Goal: Task Accomplishment & Management: Manage account settings

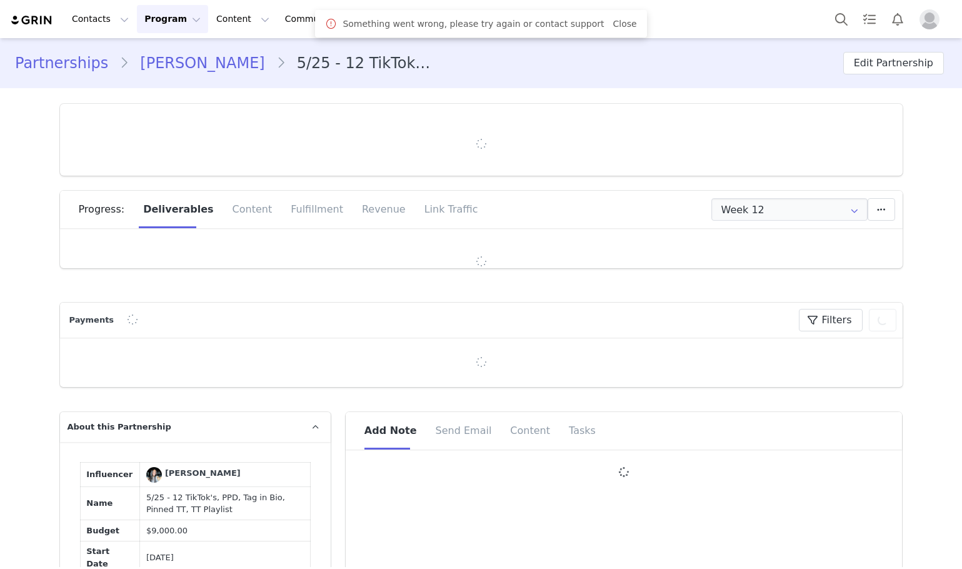
type input "+1 ([GEOGRAPHIC_DATA])"
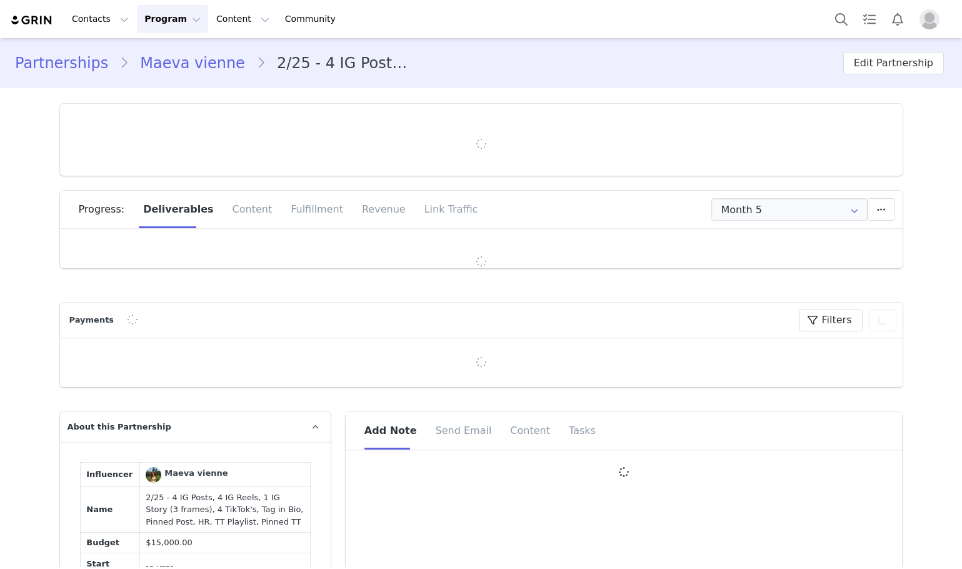
type input "+33 ([GEOGRAPHIC_DATA])"
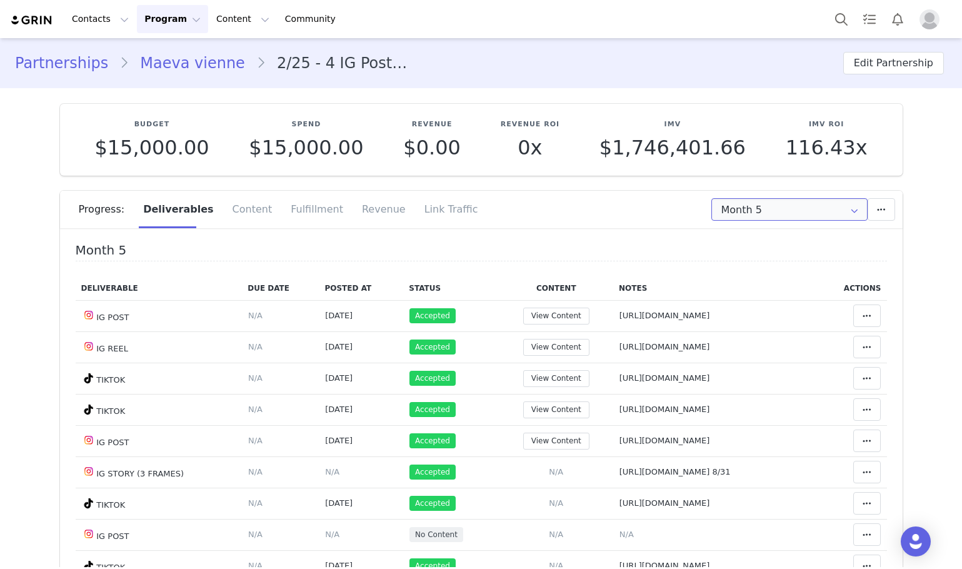
click at [753, 203] on input "Month 5" at bounding box center [790, 209] width 156 height 23
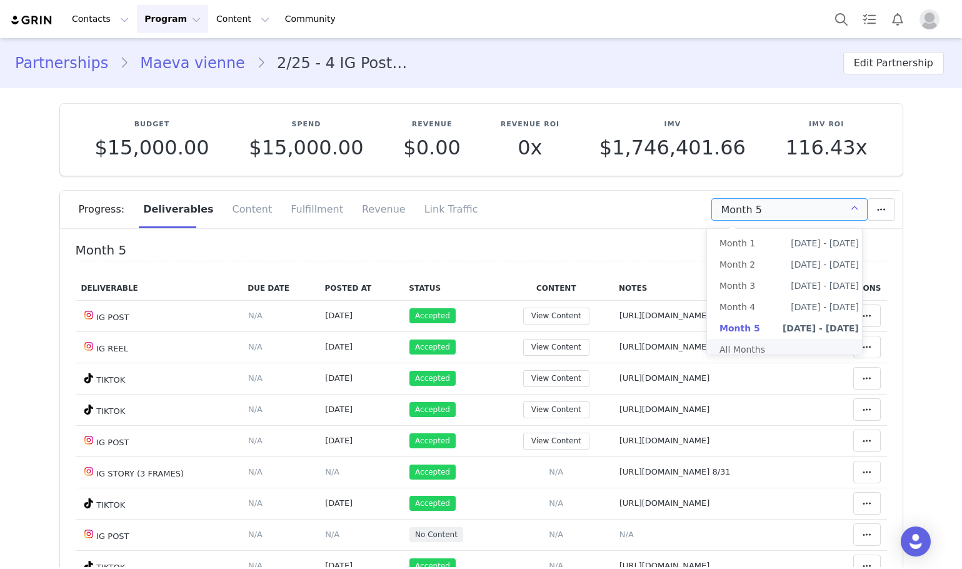
click at [732, 357] on li "All Months" at bounding box center [789, 349] width 164 height 21
type input "All"
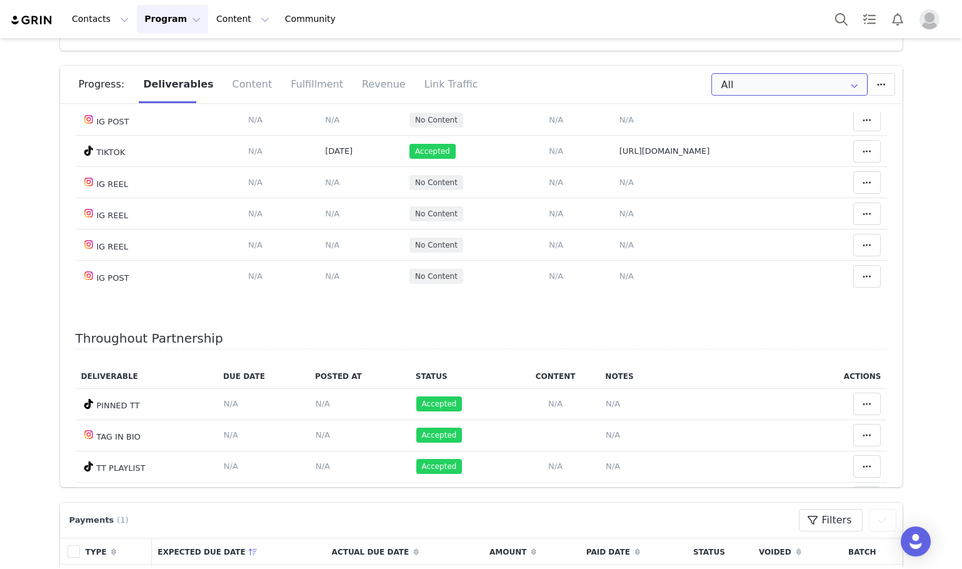
scroll to position [2202, 0]
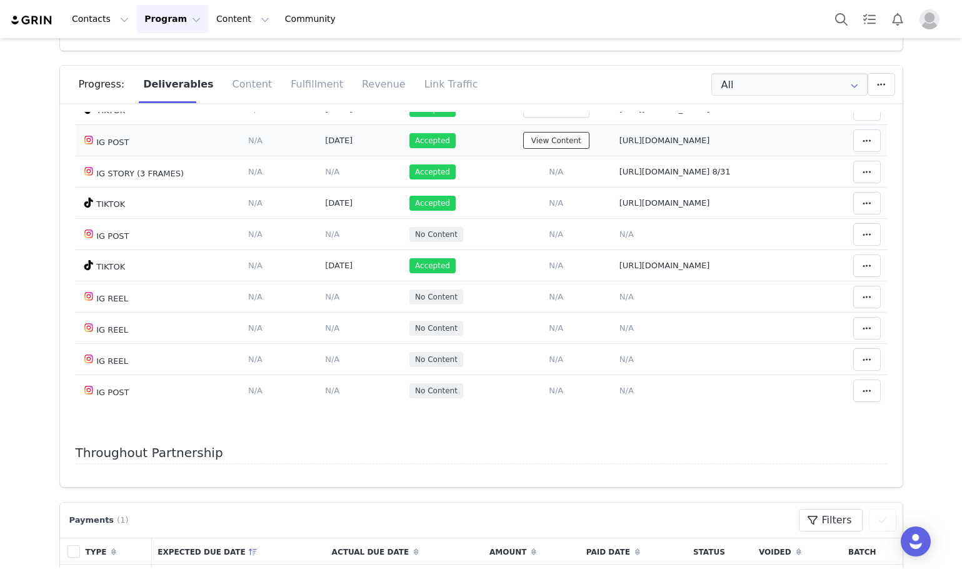
click at [523, 149] on button "View Content" at bounding box center [556, 140] width 66 height 17
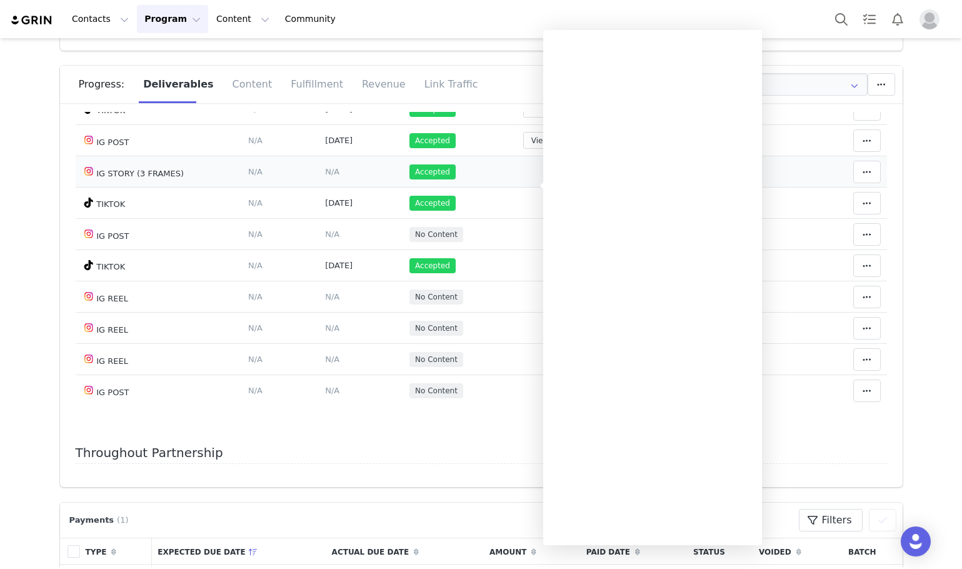
click at [533, 188] on td "Add Content Paste the URL to the content you want to match to this deliverable.…" at bounding box center [557, 171] width 114 height 31
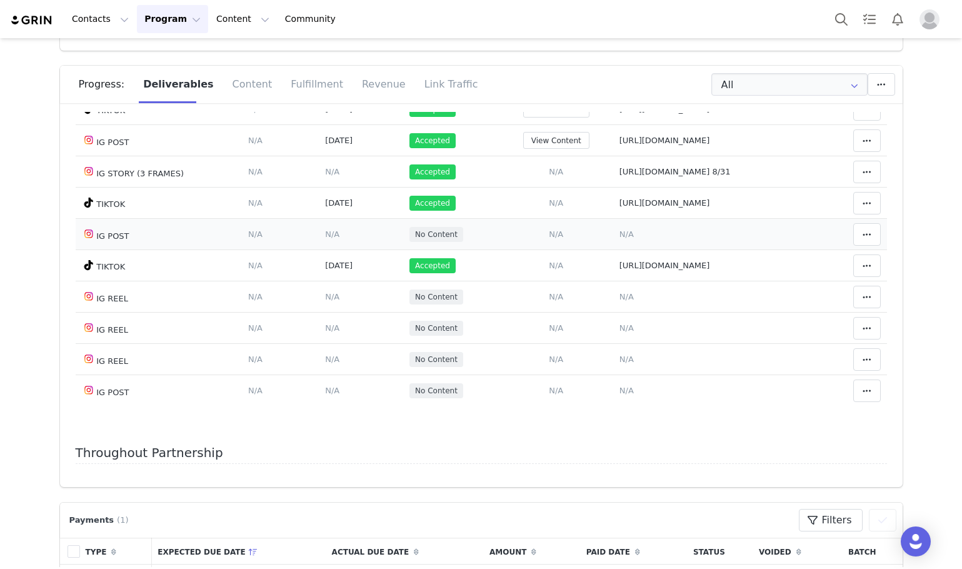
click at [549, 239] on span "N/A" at bounding box center [556, 233] width 14 height 9
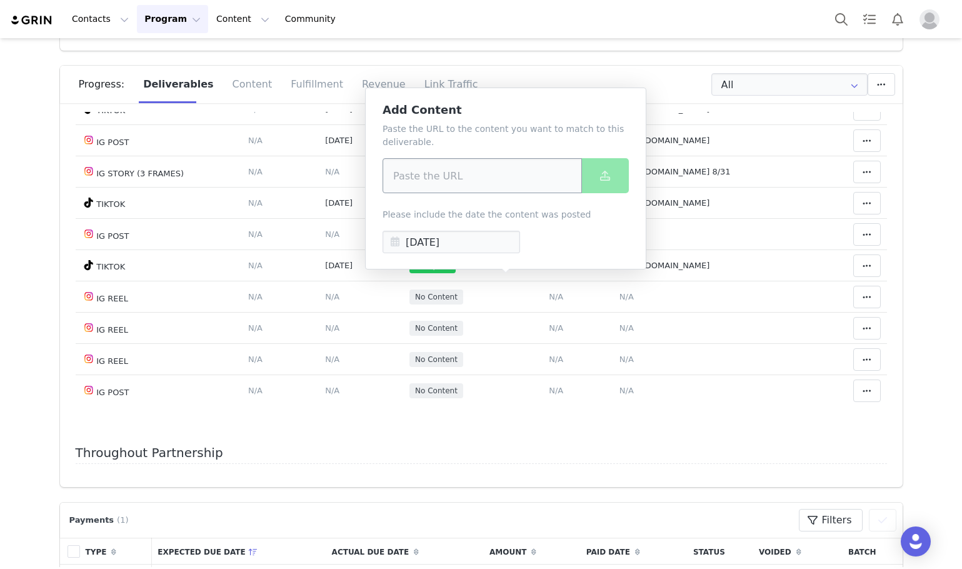
drag, startPoint x: 445, startPoint y: 206, endPoint x: 440, endPoint y: 191, distance: 15.6
drag, startPoint x: 440, startPoint y: 191, endPoint x: 433, endPoint y: 181, distance: 12.1
paste input "https://www.instagram.com/p/DO_G_-MjIyR/"
type input "https://www.instagram.com/p/DO_G_-MjIyR/"
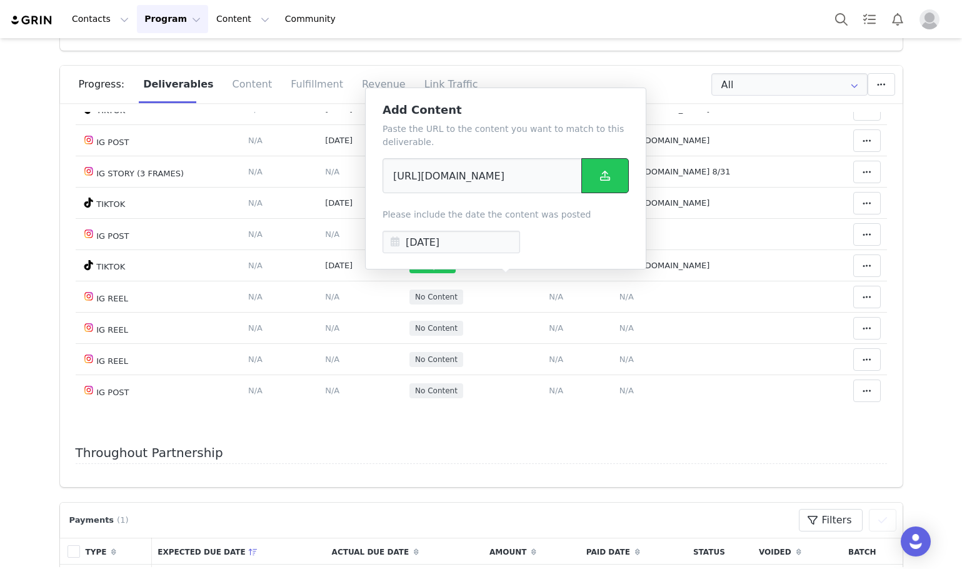
scroll to position [0, 0]
click at [612, 192] on button at bounding box center [605, 175] width 48 height 35
click at [610, 174] on div at bounding box center [605, 175] width 48 height 35
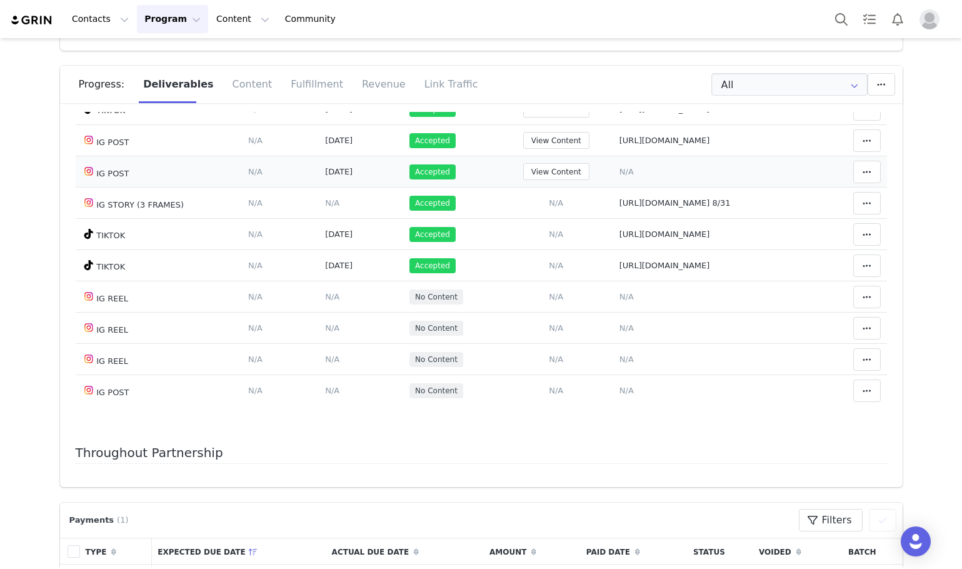
click at [613, 188] on td "Notes Save Cancel N/A" at bounding box center [714, 171] width 203 height 31
click at [620, 176] on span "N/A" at bounding box center [627, 171] width 14 height 9
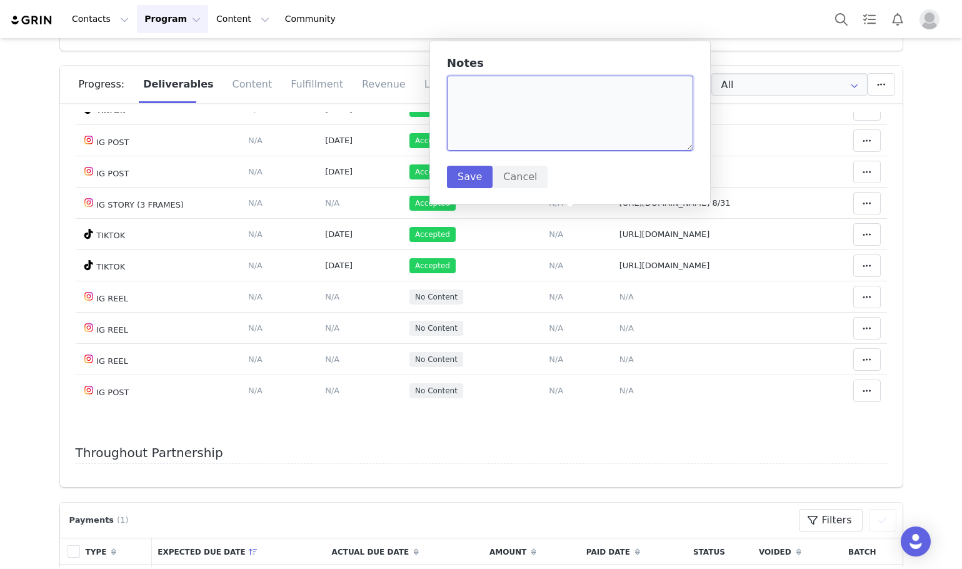
paste textarea "https://www.instagram.com/p/DO_G_-MjIyR/"
type textarea "https://www.instagram.com/p/DO_G_-MjIyR/"
click at [450, 169] on button "Save" at bounding box center [470, 177] width 46 height 23
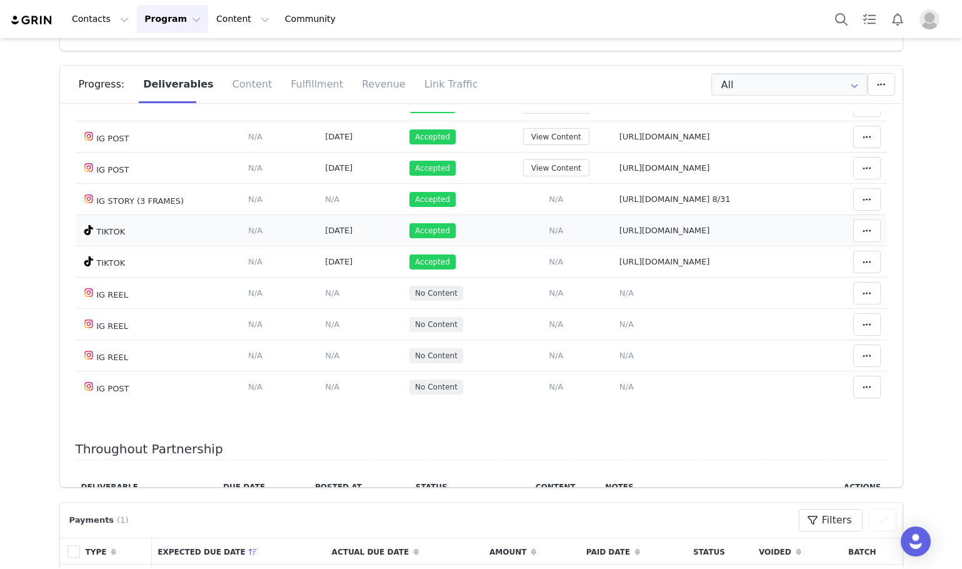
scroll to position [2202, 0]
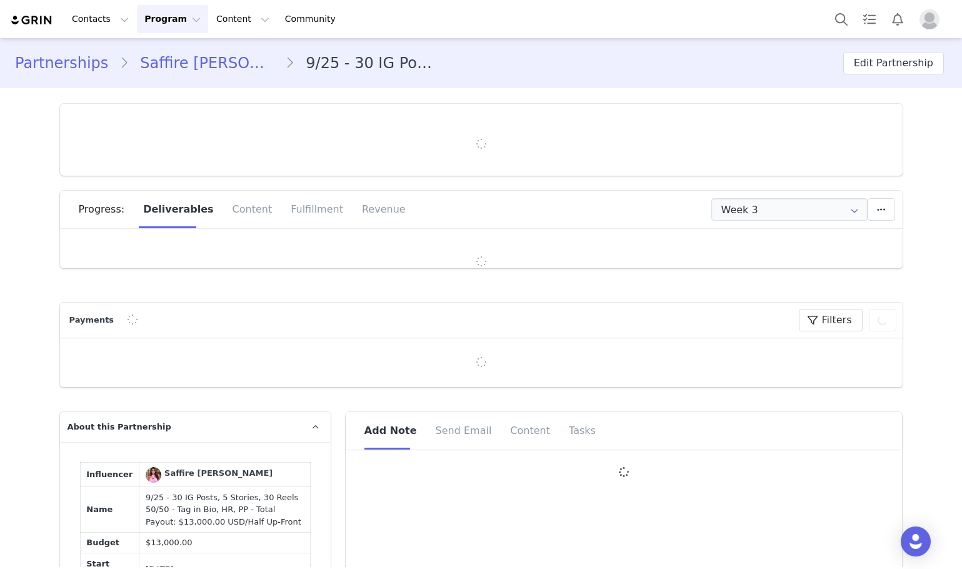
type input "+1 ([GEOGRAPHIC_DATA])"
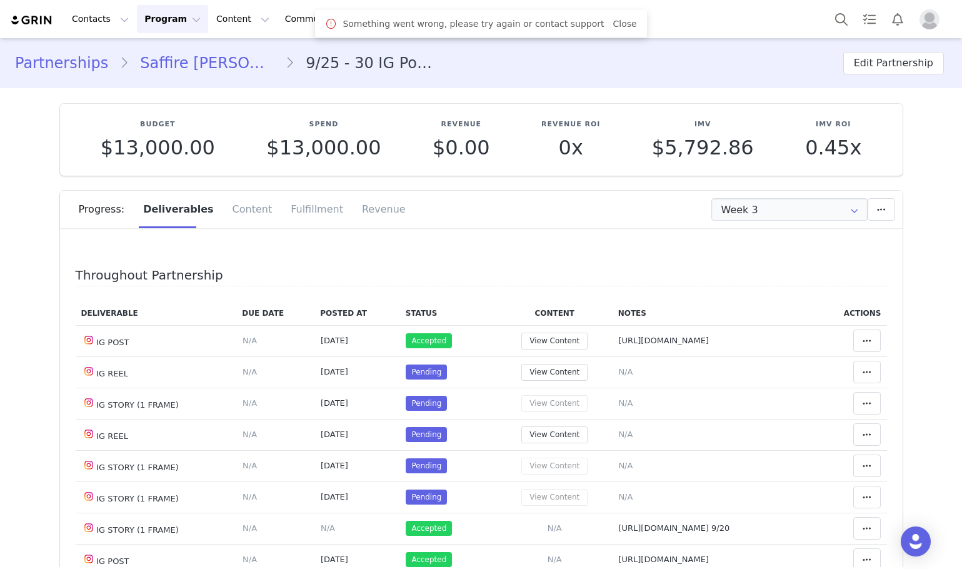
click at [734, 191] on div "Progress: Deliverables Content Fulfillment Revenue" at bounding box center [491, 210] width 824 height 38
click at [735, 205] on input "Week 3" at bounding box center [790, 209] width 156 height 23
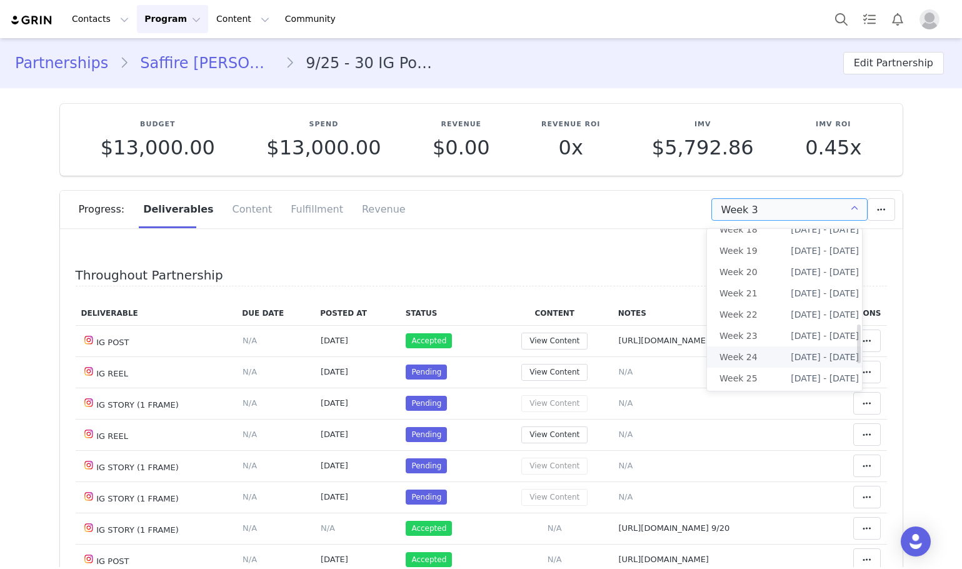
scroll to position [505, 0]
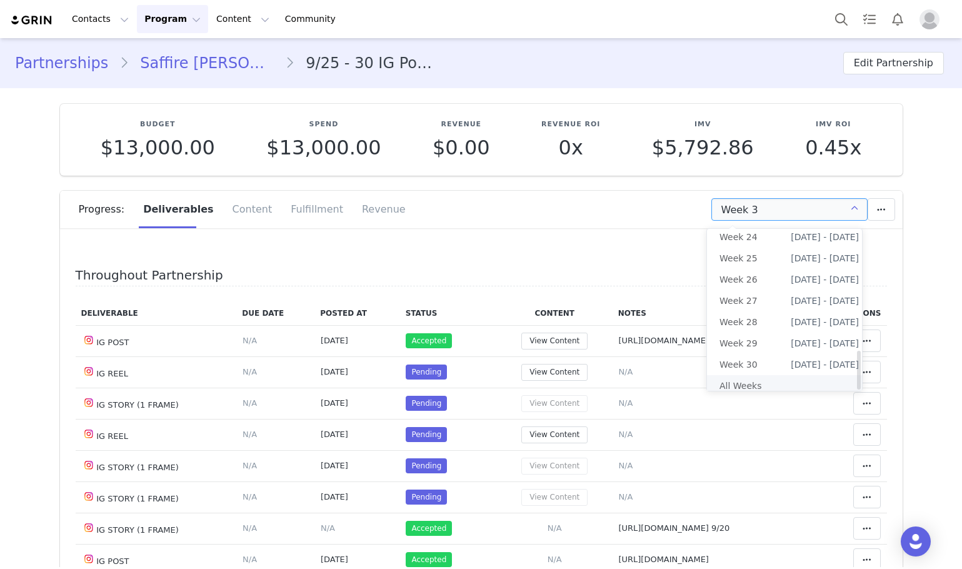
click at [739, 375] on li "All Weeks" at bounding box center [789, 385] width 164 height 21
type input "All"
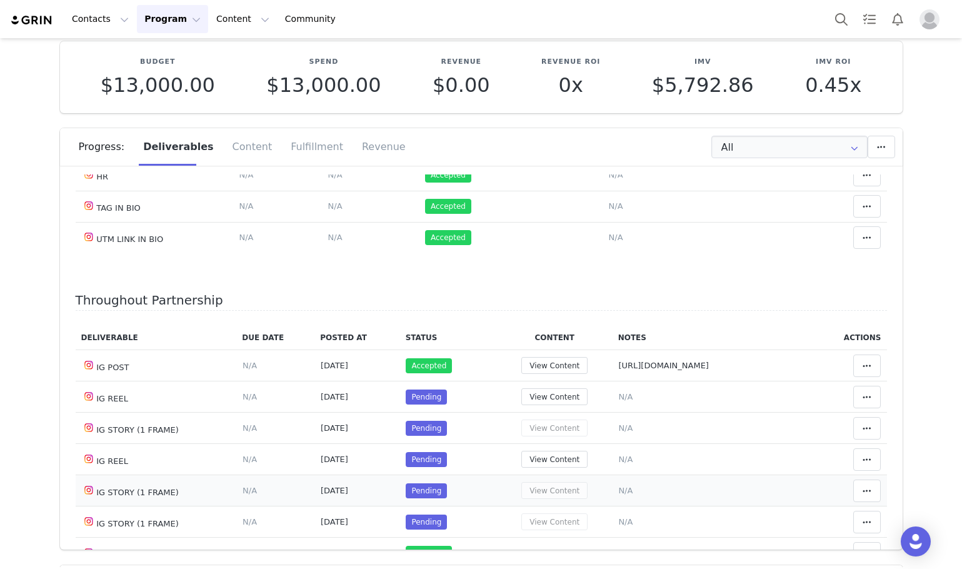
scroll to position [313, 0]
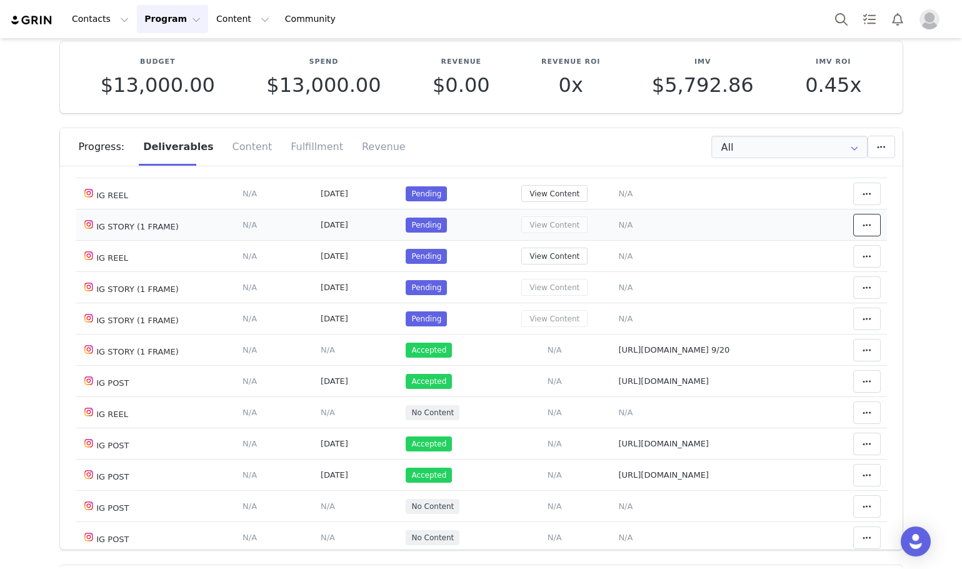
click at [863, 221] on icon at bounding box center [867, 225] width 9 height 10
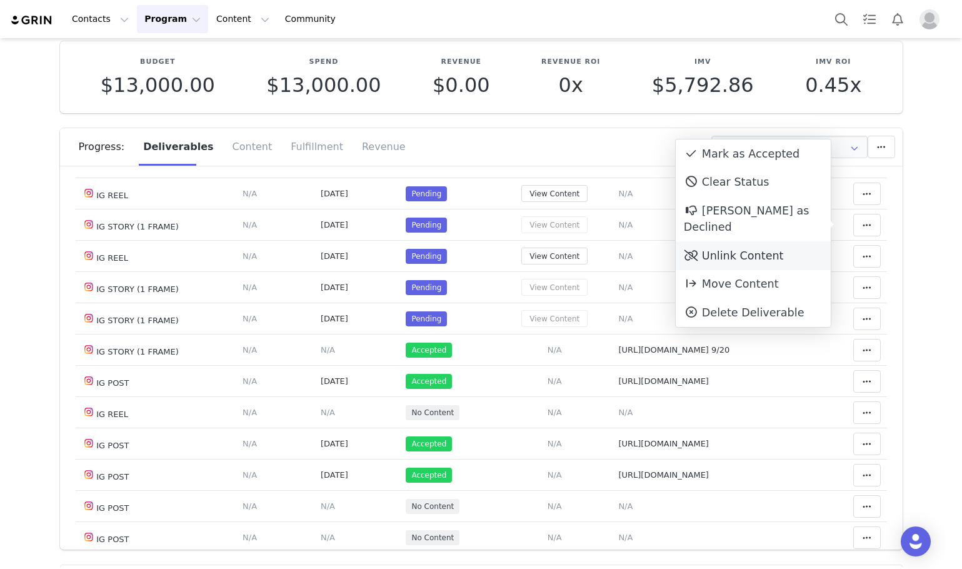
click at [762, 241] on div "Unlink Content" at bounding box center [753, 255] width 155 height 29
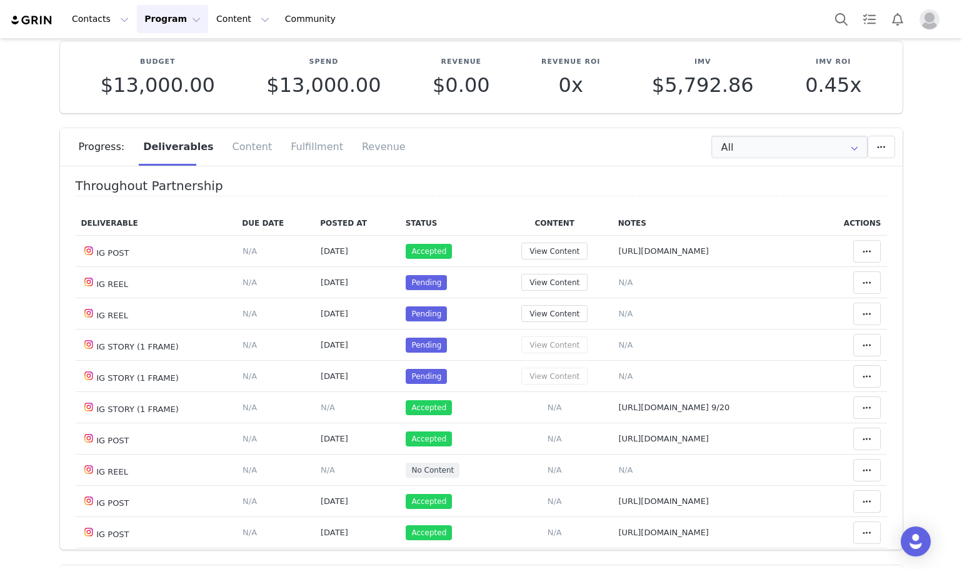
scroll to position [250, 0]
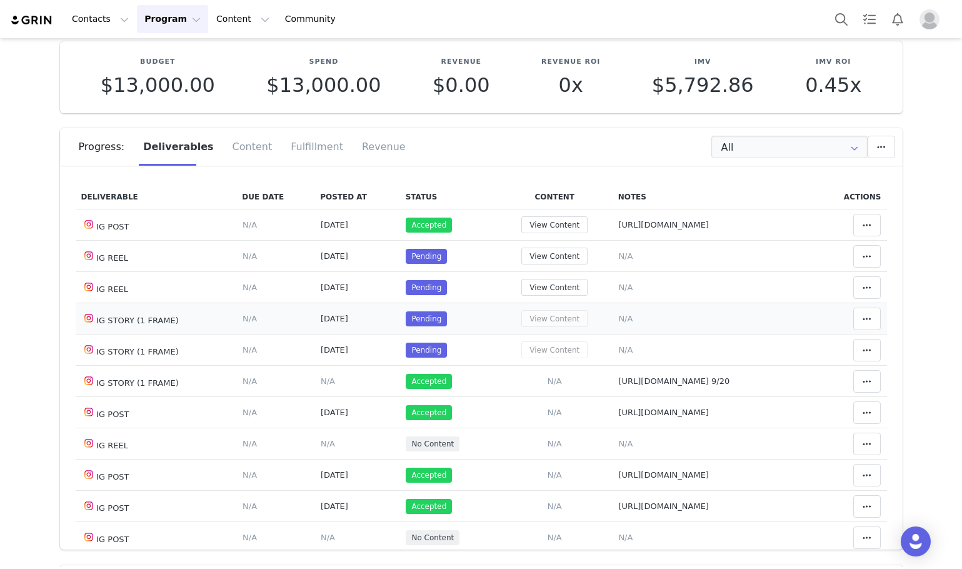
click at [838, 311] on td "Mark as Accepted Clear Status Reason for declining this deliverable Decline Mar…" at bounding box center [850, 318] width 71 height 31
click at [863, 314] on icon at bounding box center [867, 319] width 9 height 10
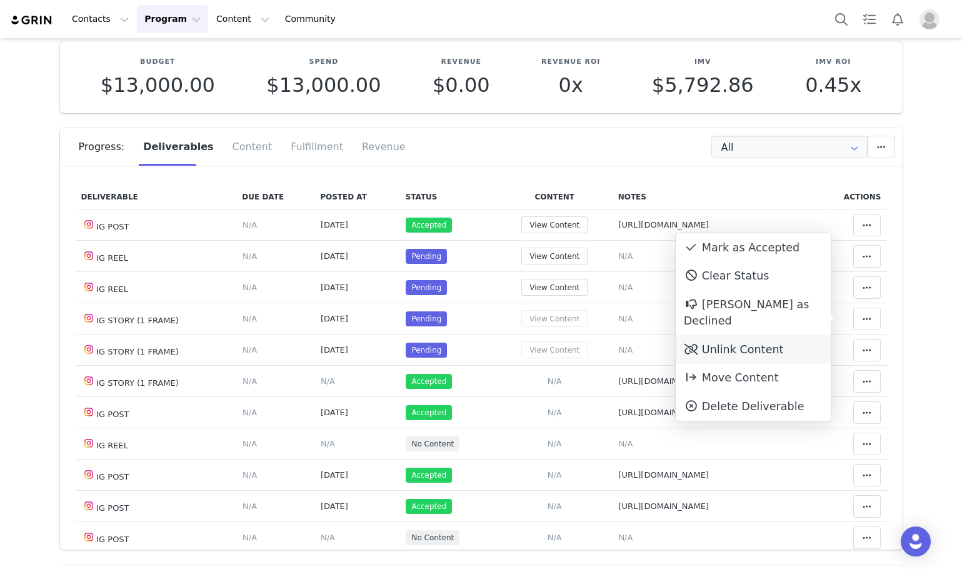
click at [768, 335] on div "Unlink Content" at bounding box center [753, 349] width 155 height 29
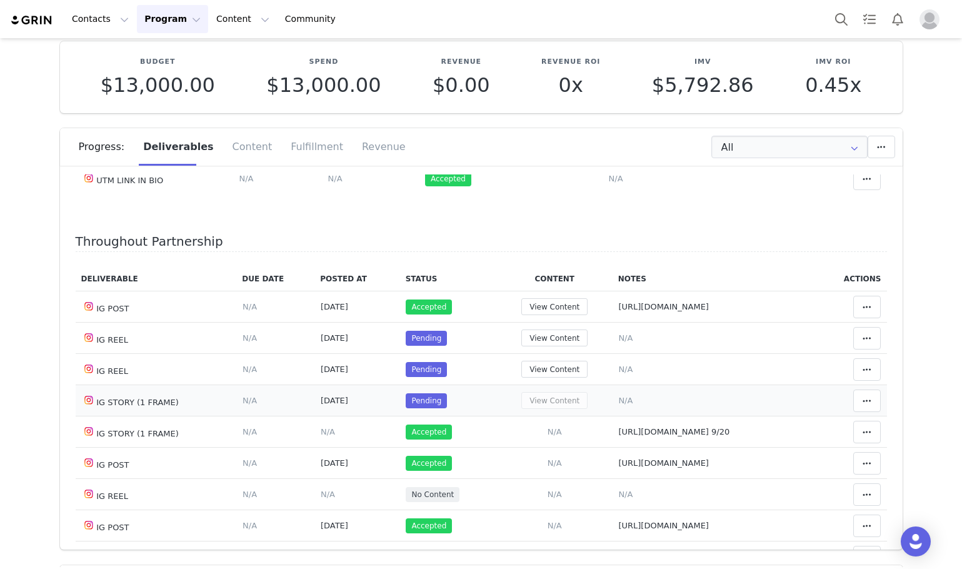
scroll to position [188, 0]
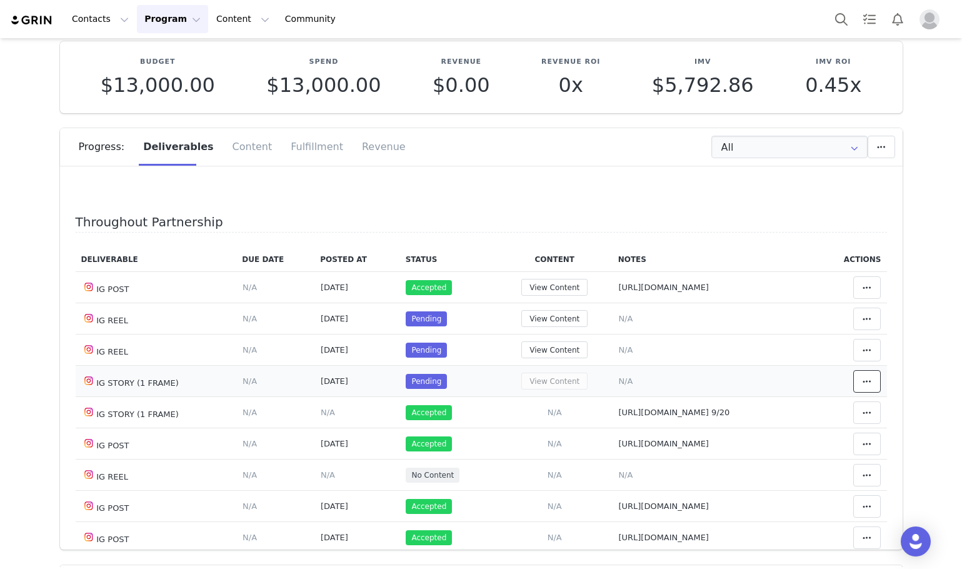
click at [853, 380] on button at bounding box center [867, 381] width 28 height 23
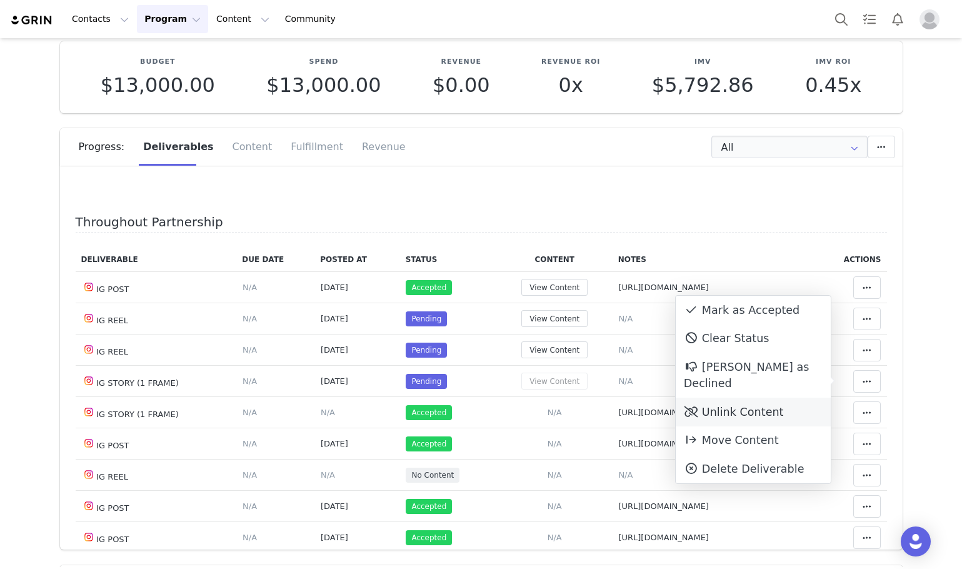
click at [793, 398] on div "Unlink Content" at bounding box center [753, 412] width 155 height 29
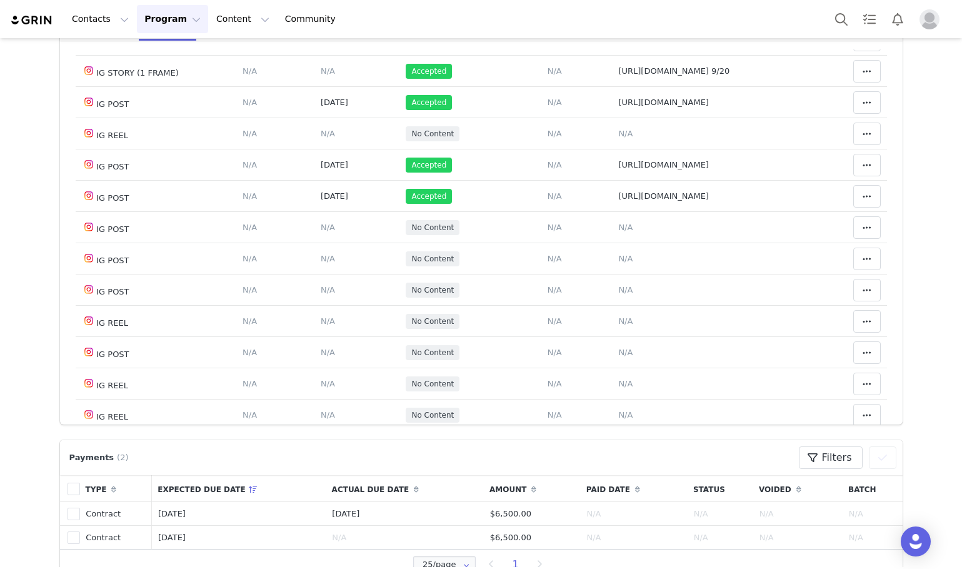
scroll to position [270, 0]
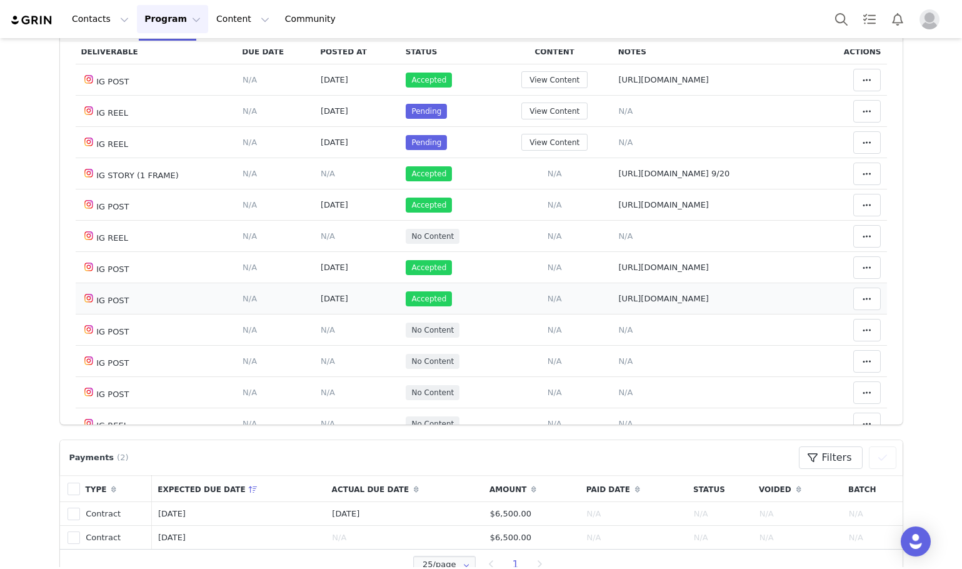
click at [634, 296] on span "https://www.instagram.com/p/DO1G5M8DfIA/" at bounding box center [663, 298] width 91 height 9
type textarea "https://www.instagram.com/p/DO1G5M8DfIA/"
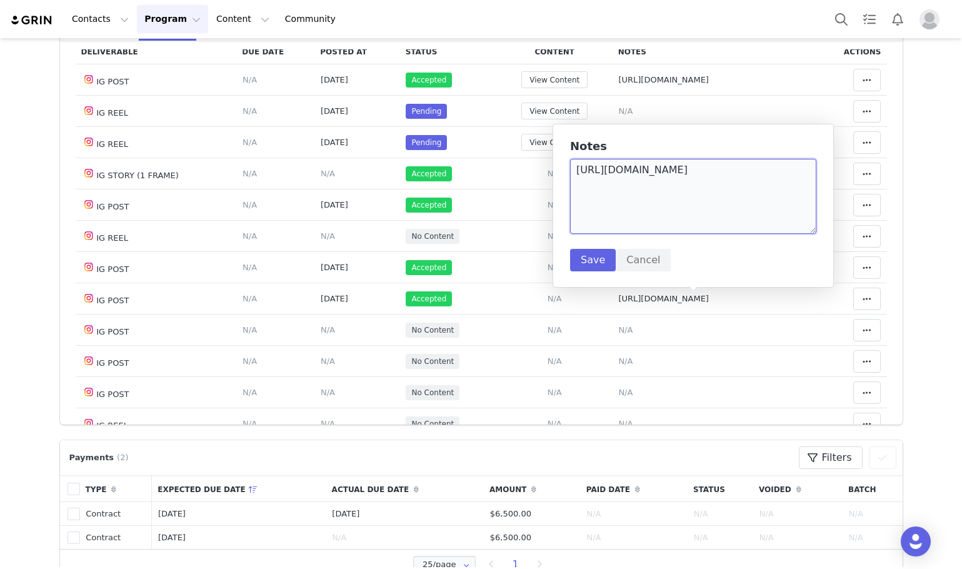
click at [633, 215] on textarea "https://www.instagram.com/p/DO1G5M8DfIA/" at bounding box center [693, 196] width 246 height 75
click at [668, 336] on td "Notes Save Cancel N/A" at bounding box center [714, 330] width 203 height 31
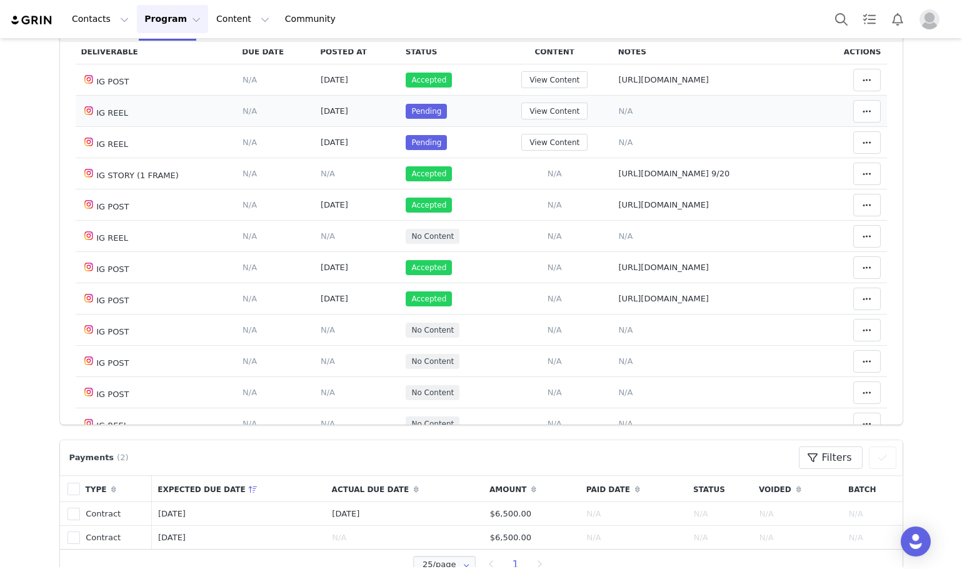
click at [556, 102] on td "View Content" at bounding box center [555, 111] width 116 height 31
click at [532, 106] on button "View Content" at bounding box center [554, 111] width 66 height 17
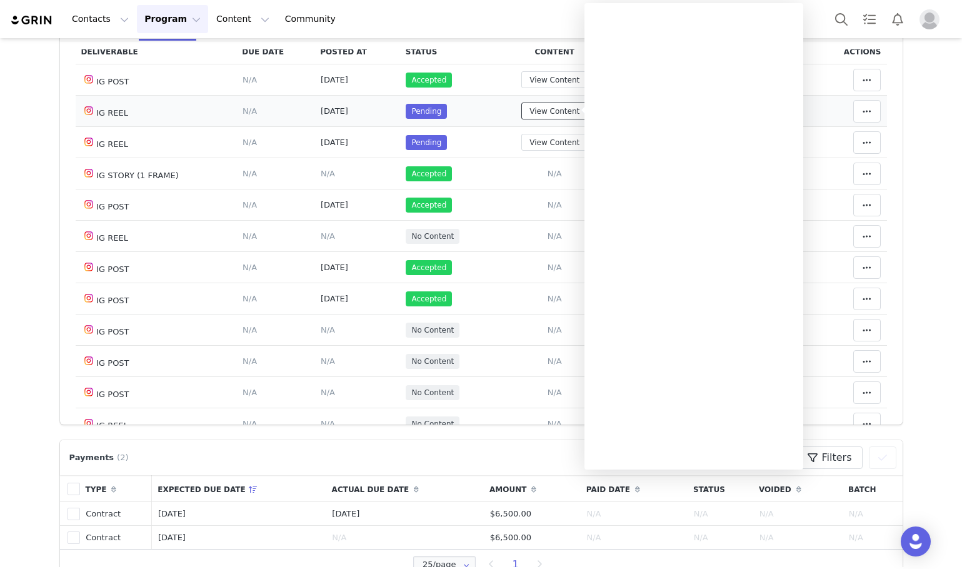
click at [532, 106] on button "View Content" at bounding box center [554, 111] width 66 height 17
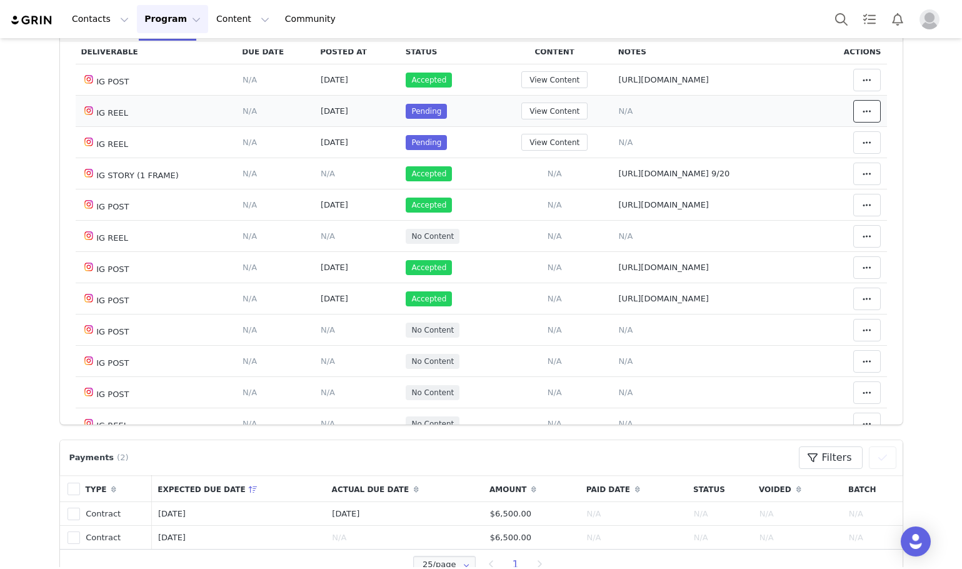
click at [863, 107] on icon at bounding box center [867, 111] width 9 height 10
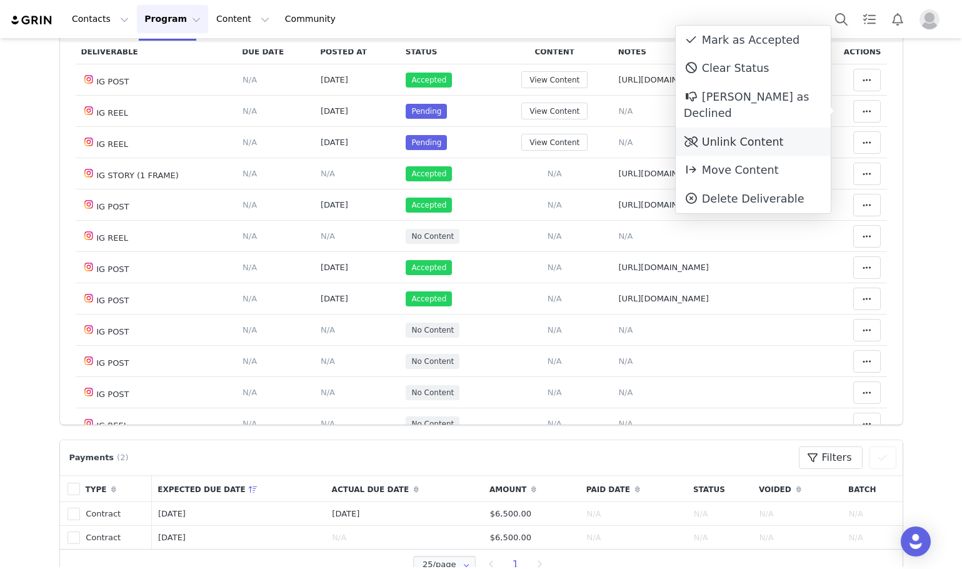
click at [796, 131] on div "Unlink Content" at bounding box center [753, 142] width 155 height 29
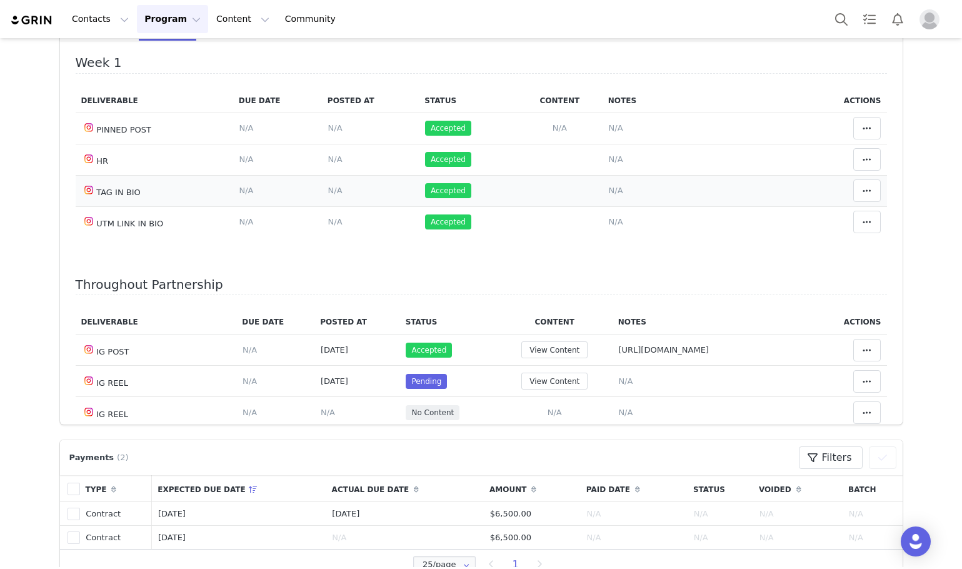
scroll to position [250, 0]
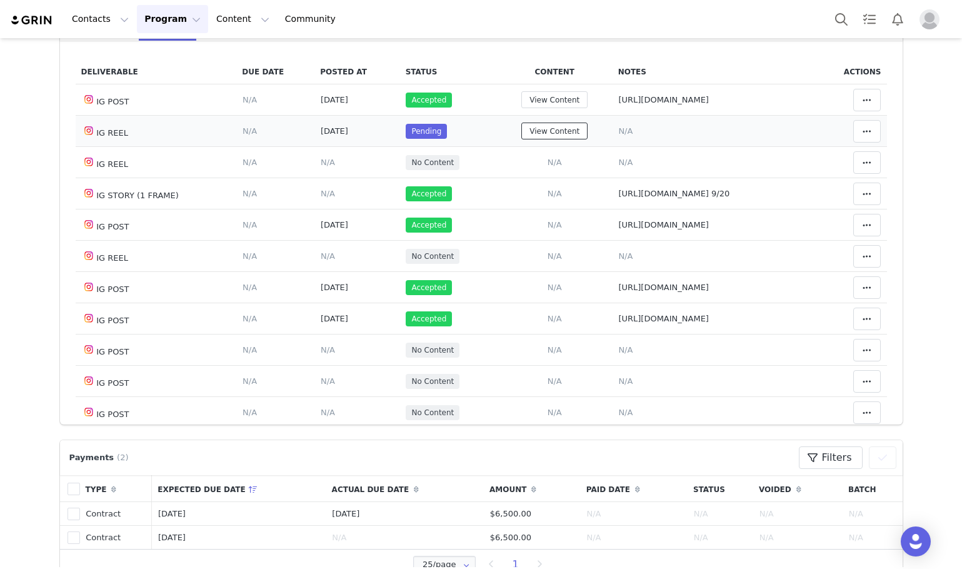
click at [536, 131] on button "View Content" at bounding box center [554, 131] width 66 height 17
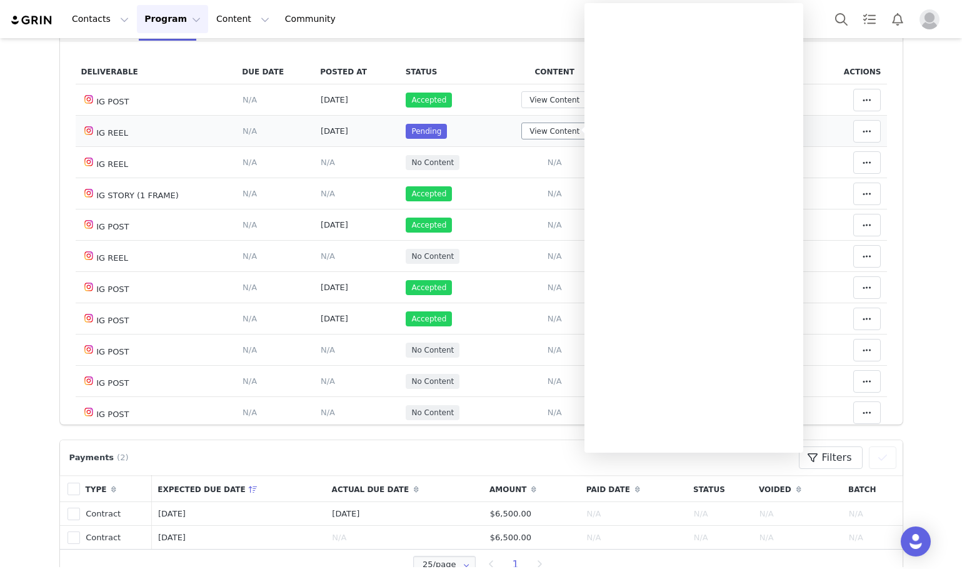
drag, startPoint x: 460, startPoint y: 124, endPoint x: 569, endPoint y: 127, distance: 109.4
click at [460, 124] on td "Pending" at bounding box center [448, 131] width 97 height 31
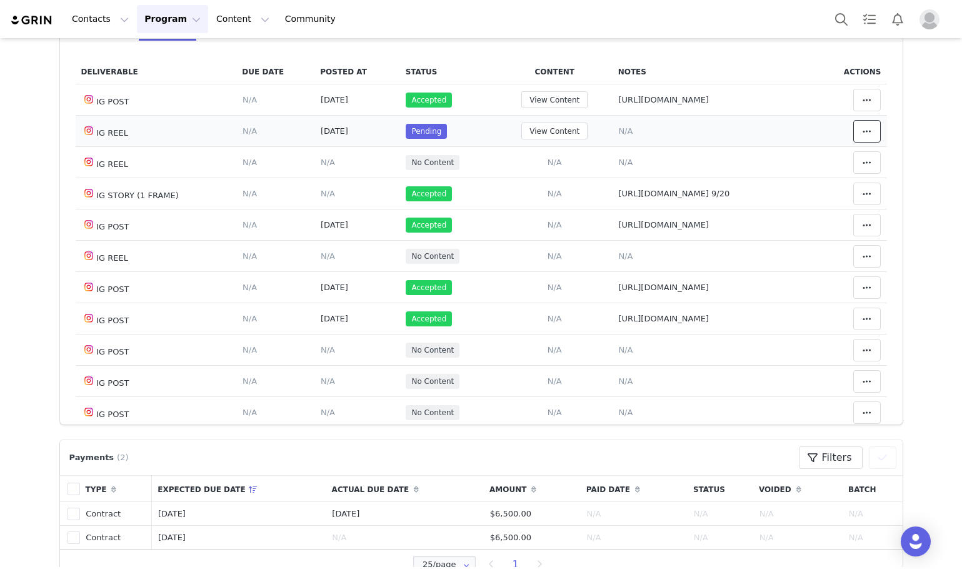
click at [863, 133] on icon at bounding box center [867, 131] width 9 height 10
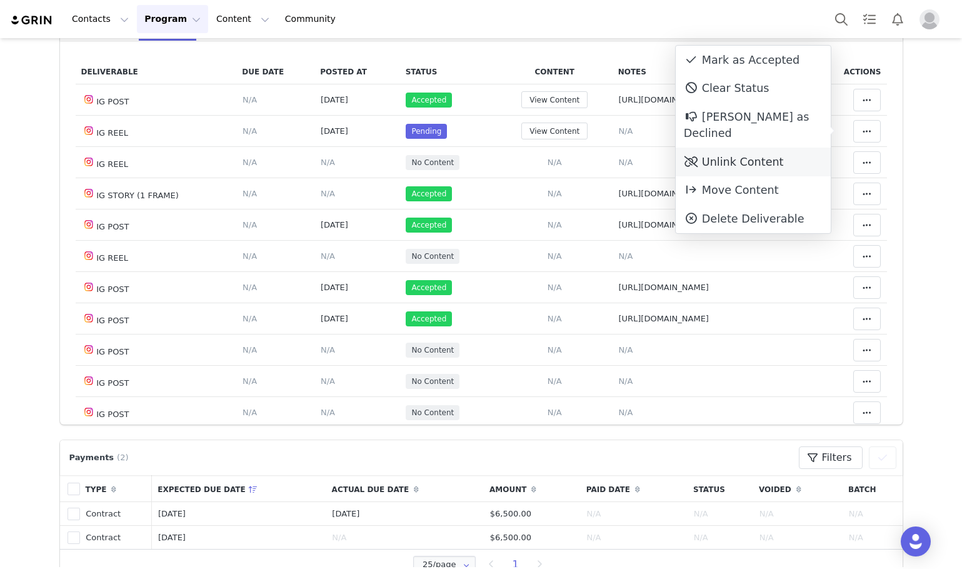
click at [776, 155] on div "Unlink Content" at bounding box center [753, 162] width 155 height 29
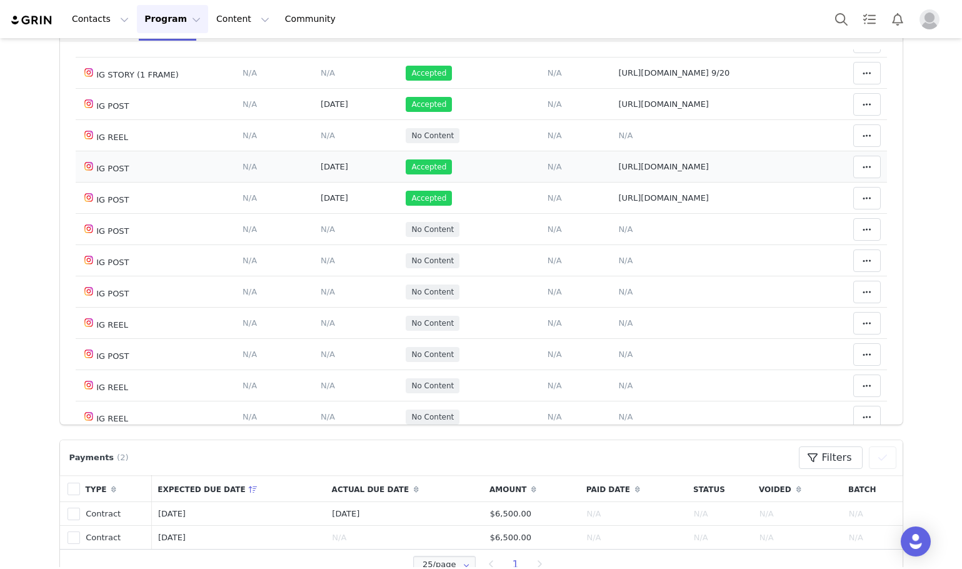
scroll to position [375, 0]
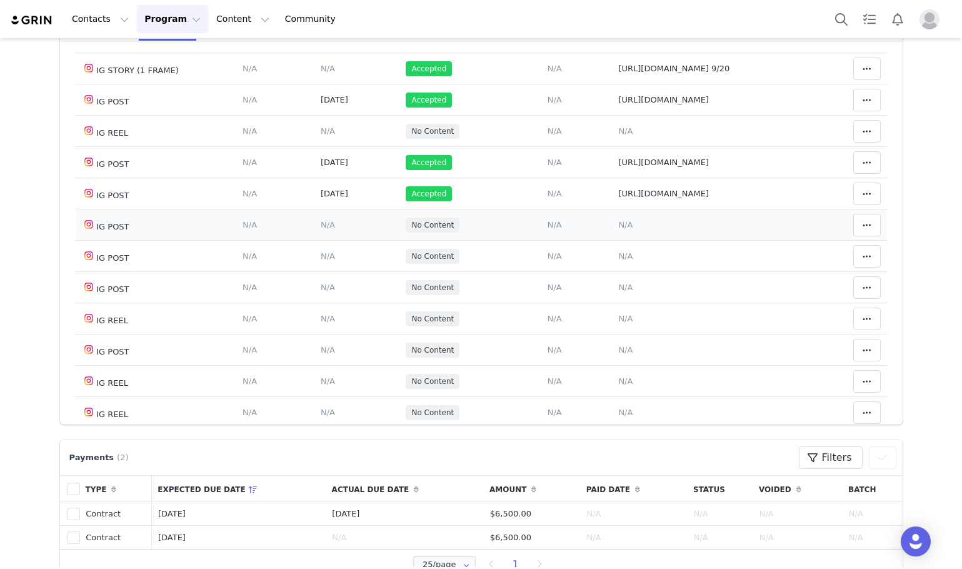
click at [618, 228] on span "N/A" at bounding box center [625, 224] width 14 height 9
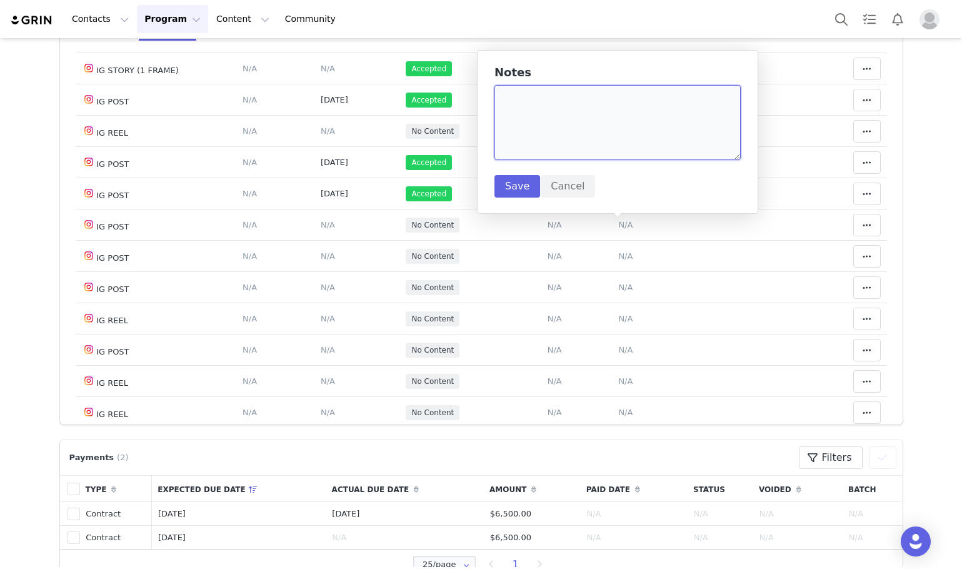
paste textarea "https://www.instagram.com/p/DPFQHePDzin/"
type textarea "https://www.instagram.com/p/DPFQHePDzin/"
click at [511, 183] on button "Save" at bounding box center [518, 186] width 46 height 23
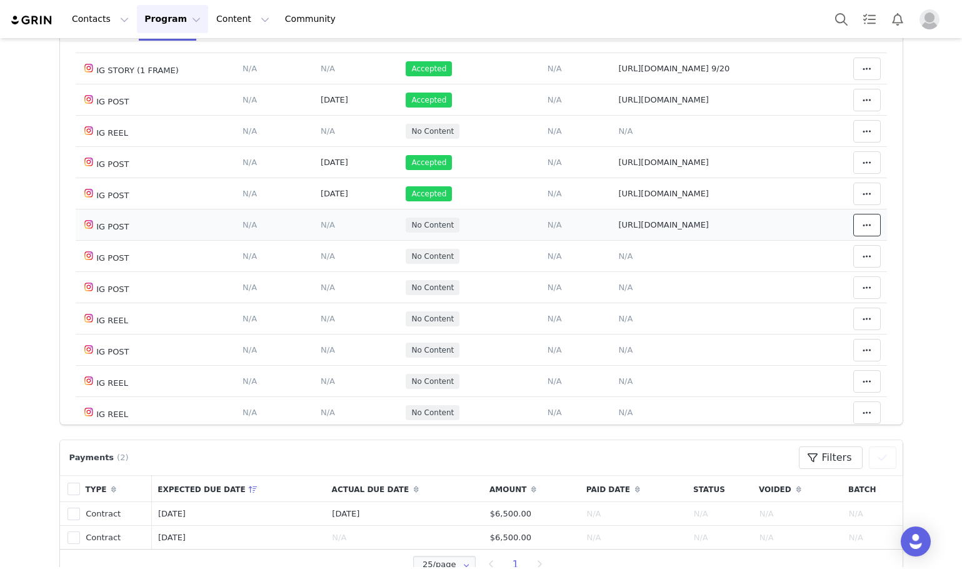
click at [863, 223] on icon at bounding box center [867, 225] width 9 height 10
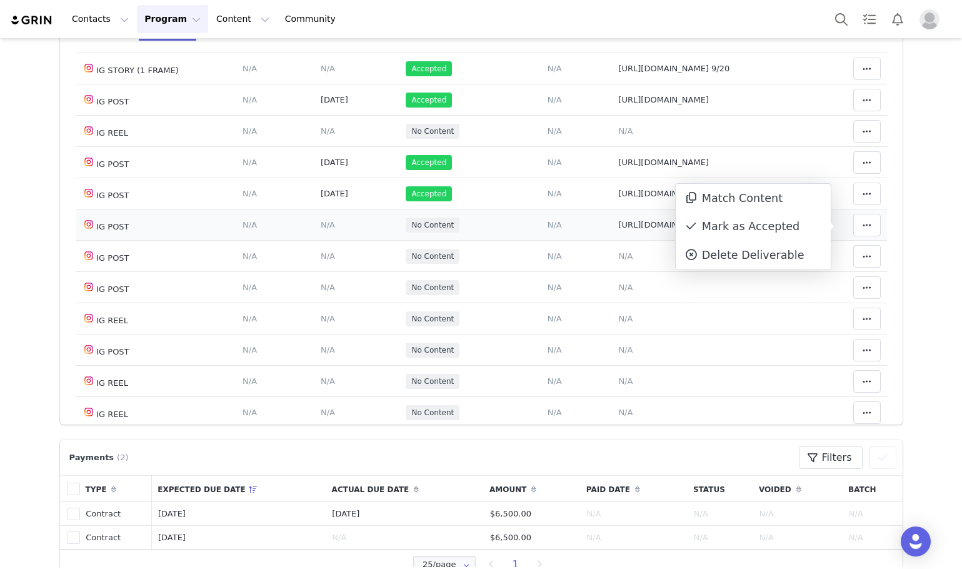
click at [778, 223] on div "Mark as Accepted" at bounding box center [753, 227] width 155 height 29
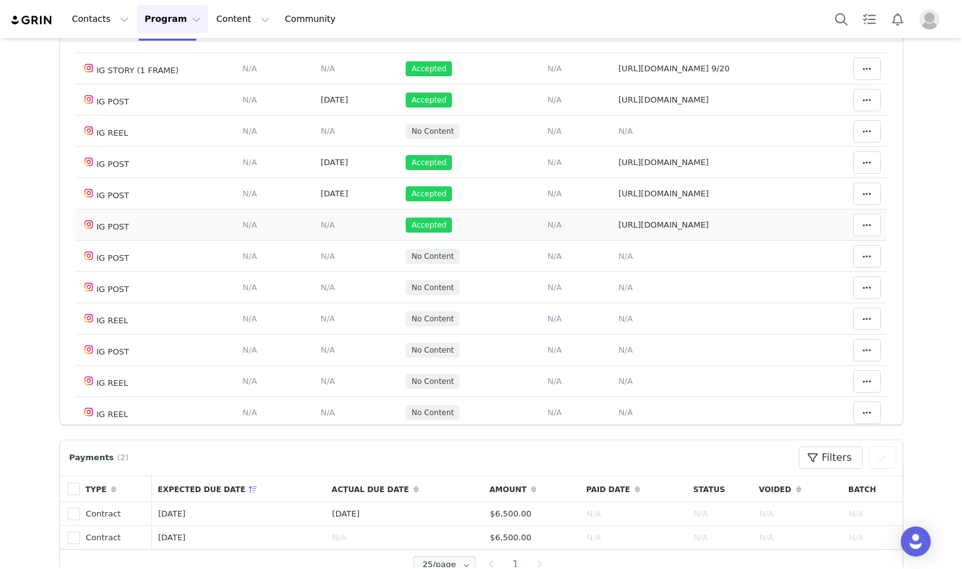
click at [322, 226] on span "N/A" at bounding box center [328, 224] width 14 height 9
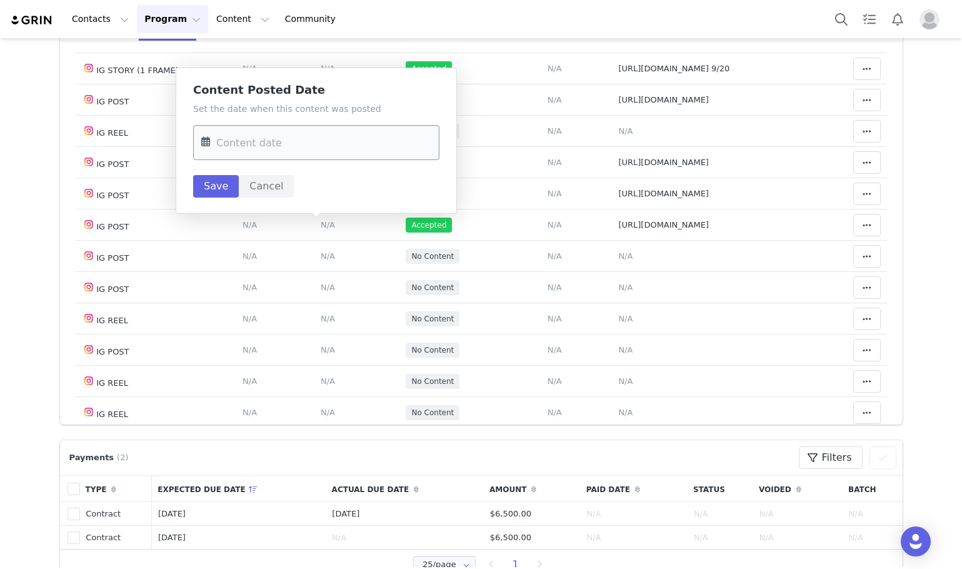
click at [308, 153] on input "text" at bounding box center [316, 142] width 246 height 35
click at [377, 310] on span "27" at bounding box center [372, 312] width 15 height 15
type input "Sep 27 2025"
click at [222, 190] on button "Save" at bounding box center [216, 186] width 46 height 23
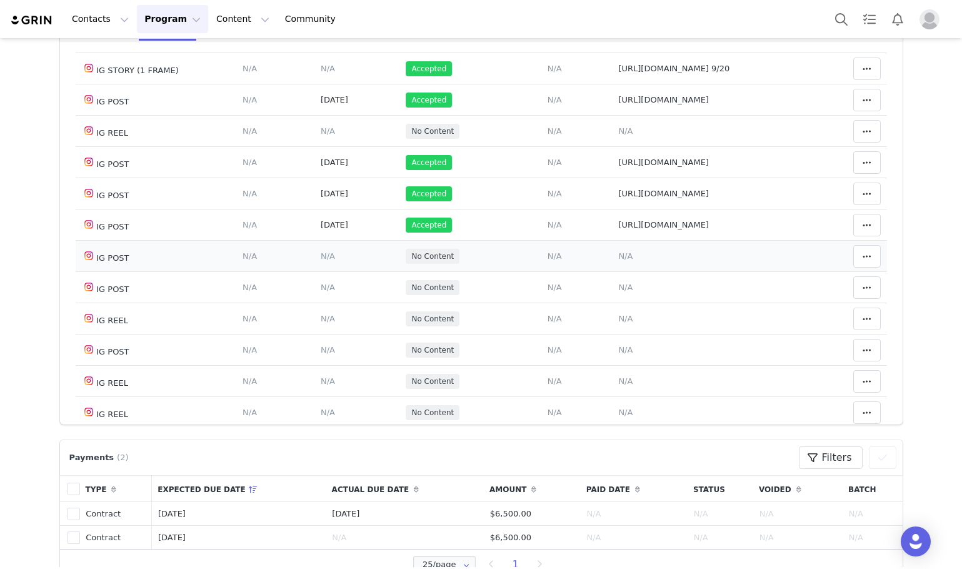
click at [630, 261] on td "Notes Save Cancel N/A" at bounding box center [714, 256] width 203 height 31
click at [625, 260] on span "N/A" at bounding box center [625, 255] width 14 height 9
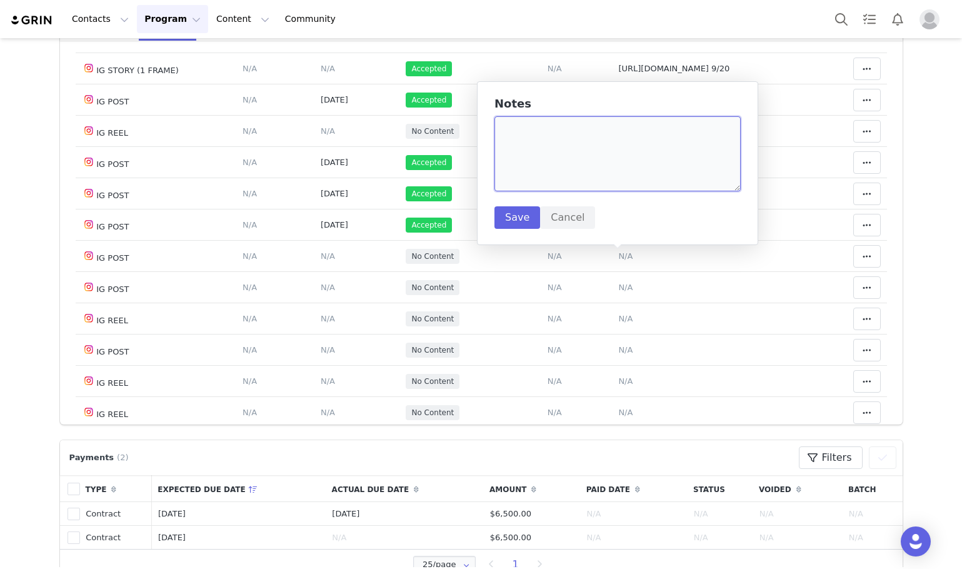
paste textarea "utm_campaign"
type textarea "utm_campaign"
click at [514, 217] on button "Save" at bounding box center [518, 217] width 46 height 23
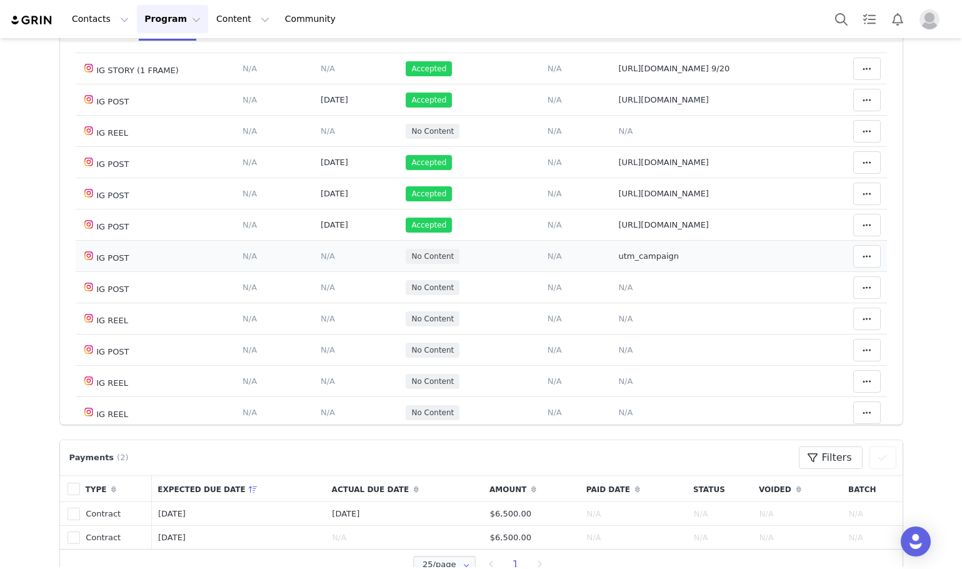
click at [652, 255] on span "utm_campaign" at bounding box center [648, 255] width 61 height 9
type textarea "utm_campaign"
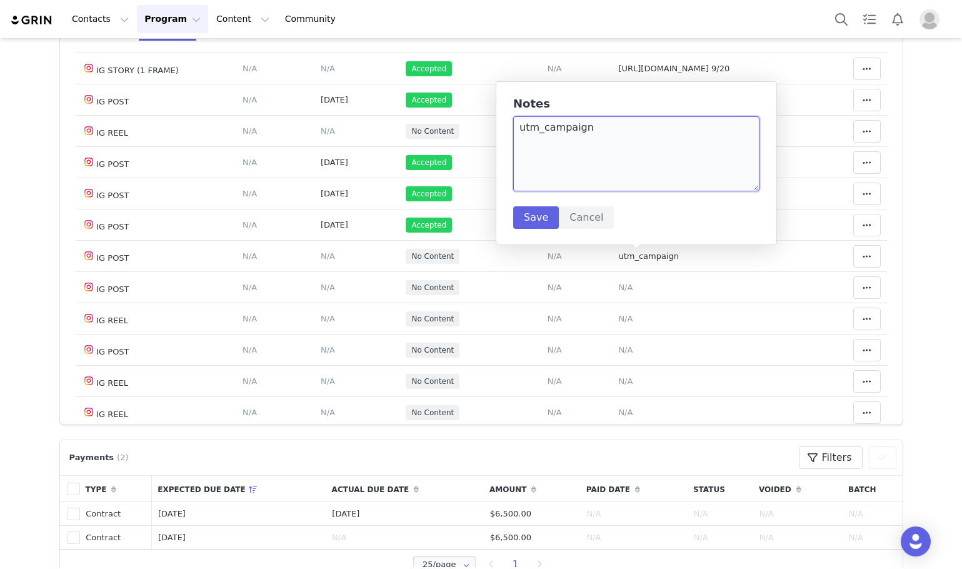
click at [605, 159] on textarea "utm_campaign" at bounding box center [636, 153] width 246 height 75
paste textarea "https://www.instagram.com/p/DPMXf4ajR1v/?utm_source=ig_embed&utm_campaign=loadi…"
type textarea "https://www.instagram.com/p/DPMXf4ajR1v/?utm_source=ig_embed&utm_campaign=loadi…"
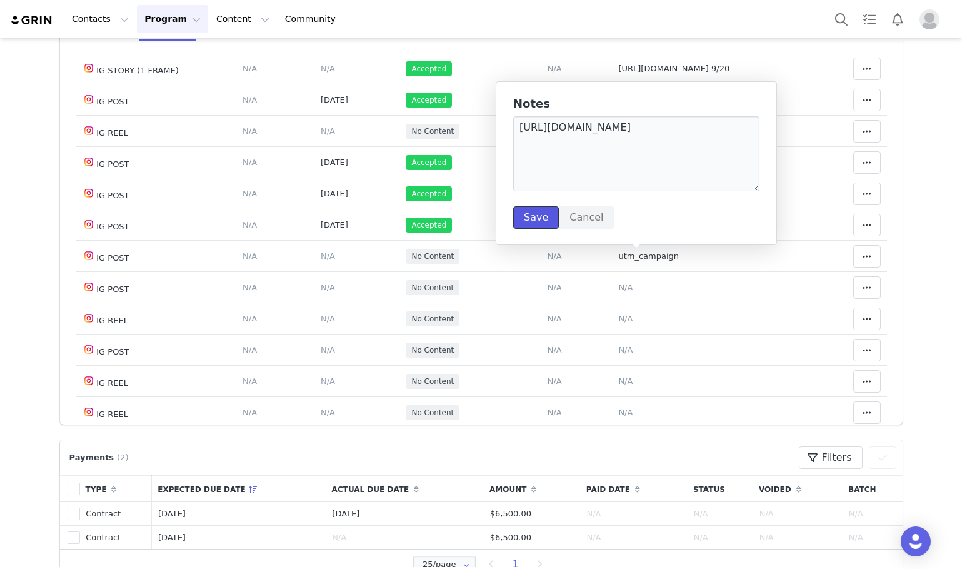
click at [531, 216] on button "Save" at bounding box center [536, 217] width 46 height 23
click at [863, 254] on icon at bounding box center [867, 256] width 9 height 10
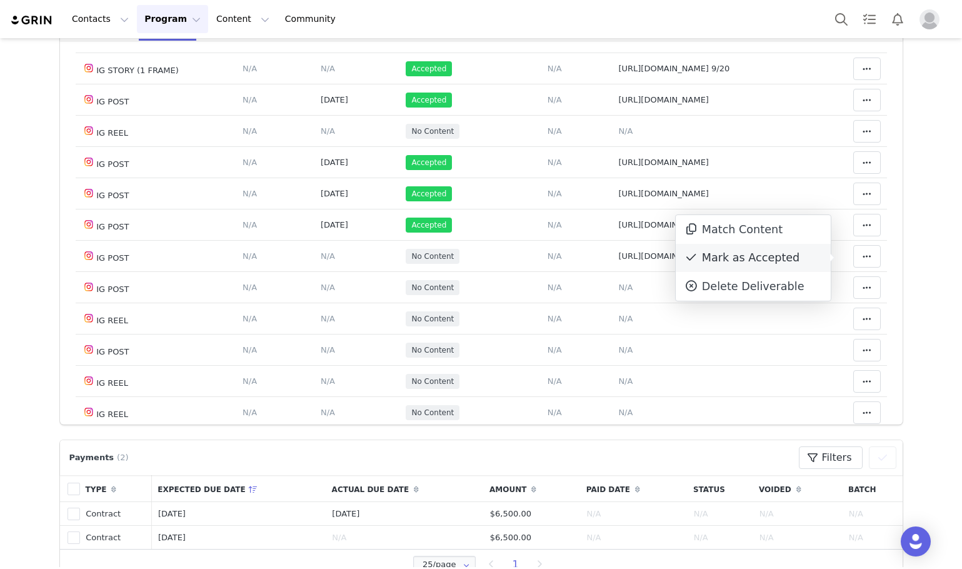
click at [762, 253] on div "Mark as Accepted" at bounding box center [753, 258] width 155 height 29
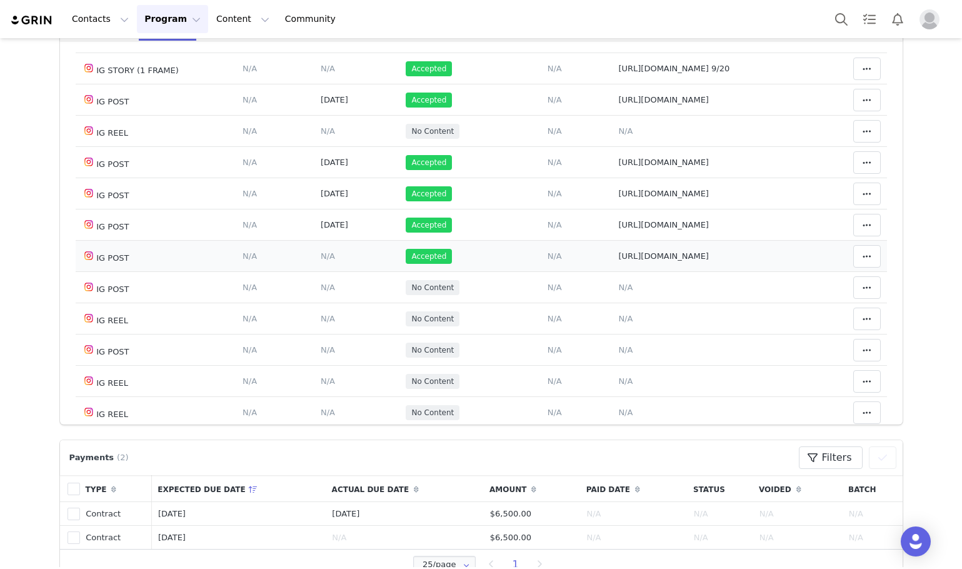
click at [321, 258] on span "N/A" at bounding box center [328, 255] width 14 height 9
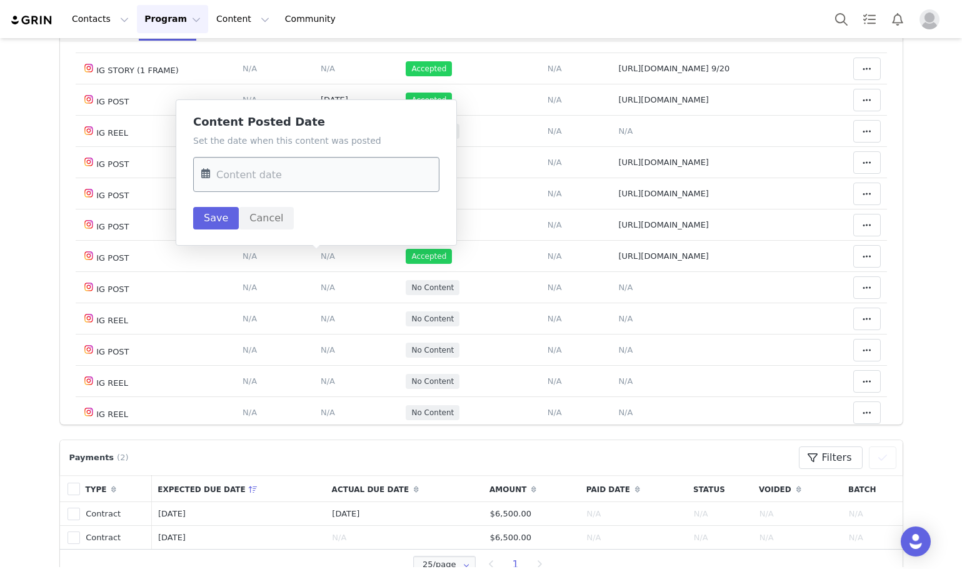
click at [333, 186] on input "text" at bounding box center [316, 174] width 246 height 35
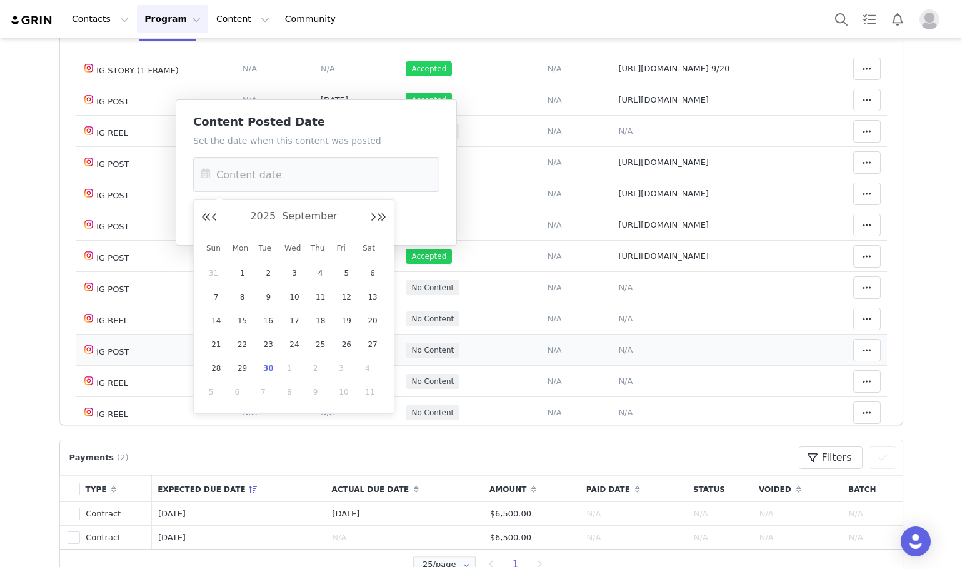
click at [231, 366] on div "29" at bounding box center [242, 368] width 26 height 19
type input "Sep 29 2025"
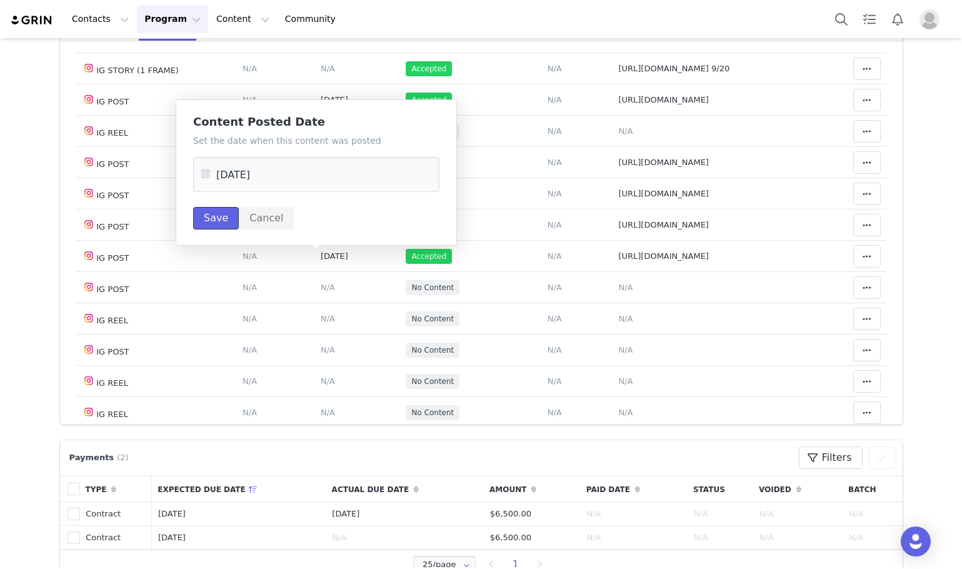
click at [214, 223] on button "Save" at bounding box center [216, 218] width 46 height 23
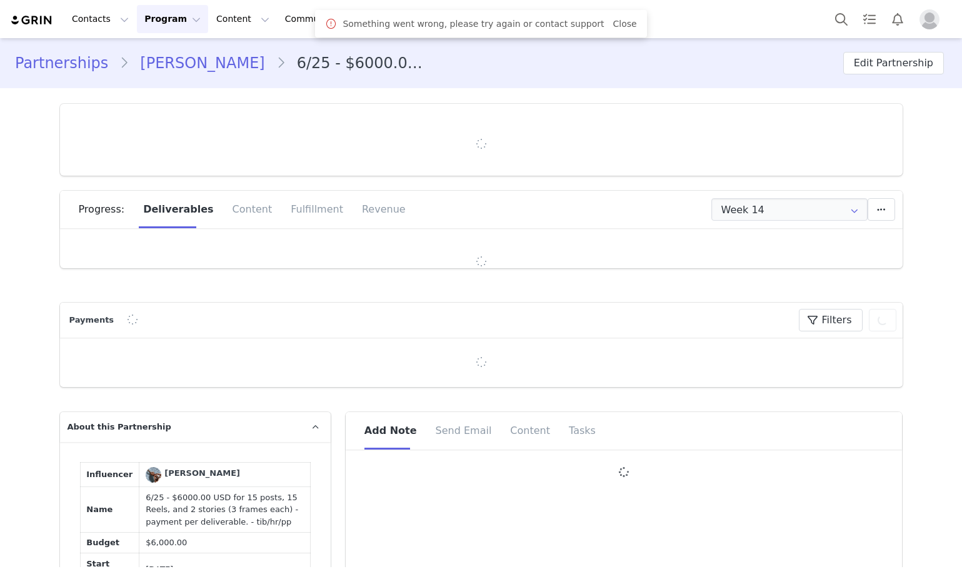
type input "+41 ([GEOGRAPHIC_DATA])"
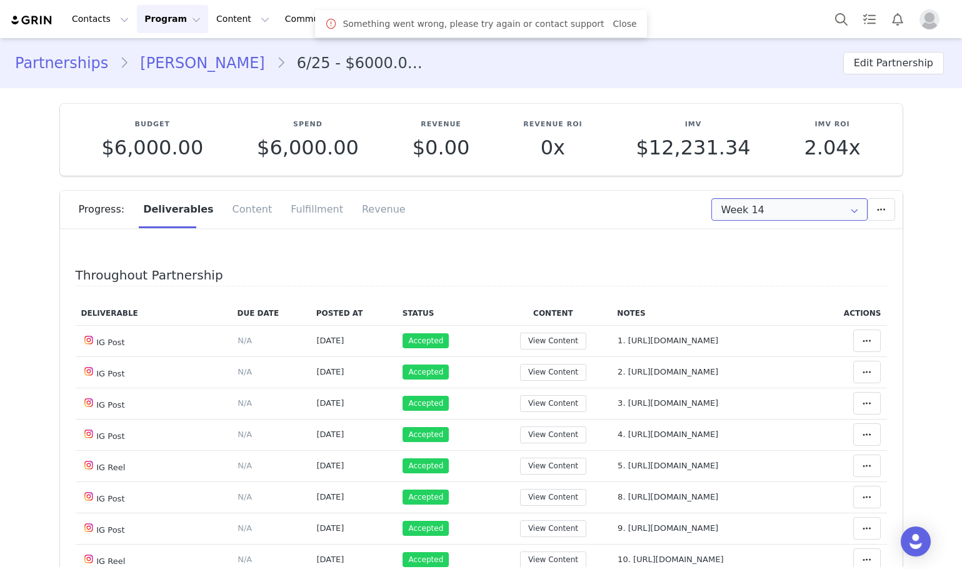
click at [745, 206] on input "Week 14" at bounding box center [790, 209] width 156 height 23
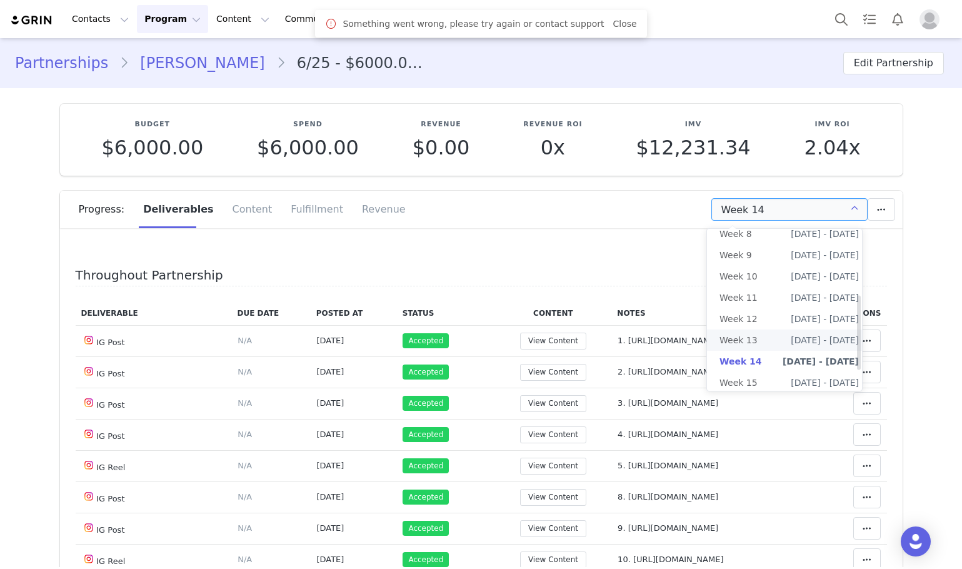
scroll to position [186, 0]
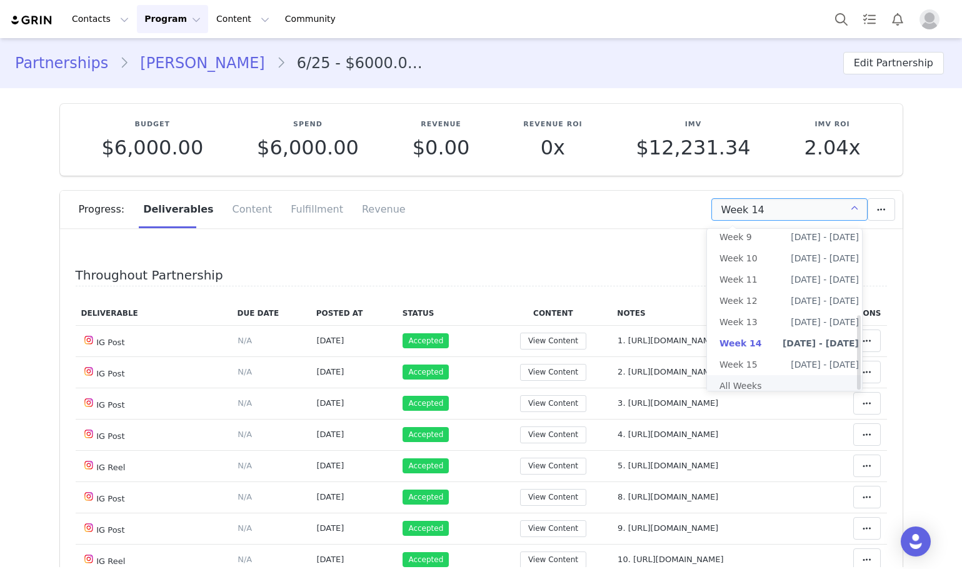
click at [738, 376] on li "All Weeks" at bounding box center [789, 385] width 164 height 21
type input "All"
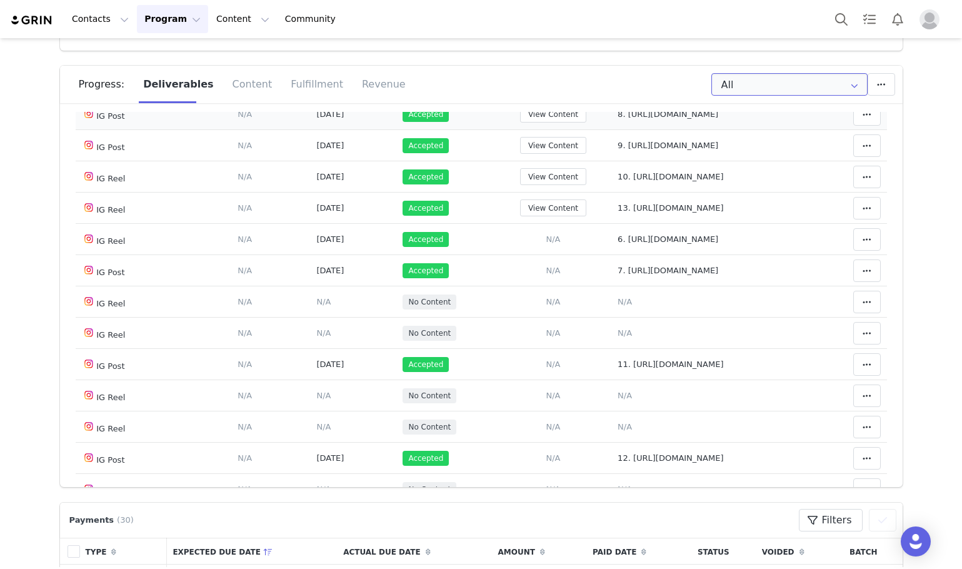
scroll to position [625, 0]
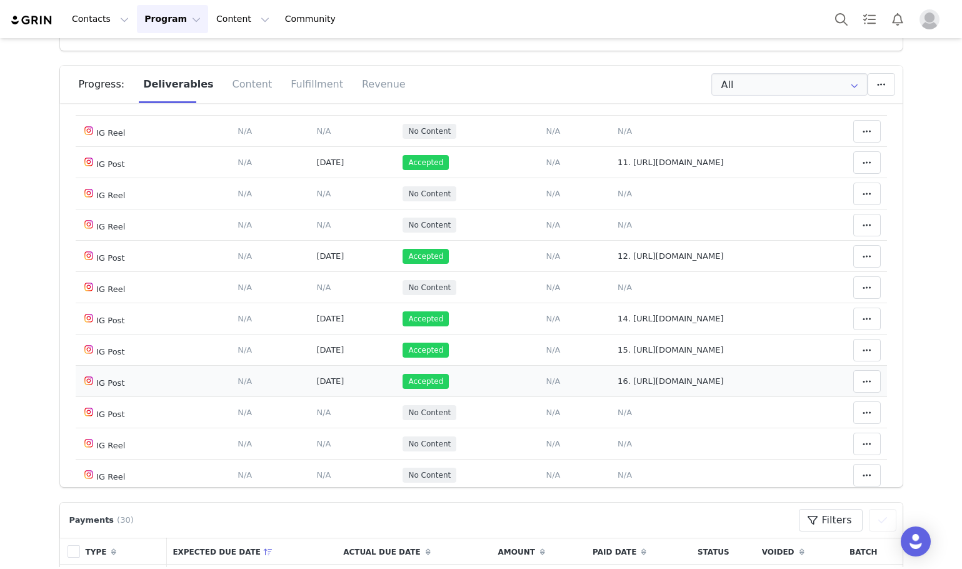
click at [635, 381] on span "16. https://www.instagram.com/p/DO6lTApiI75/" at bounding box center [671, 380] width 106 height 9
type textarea "16. https://www.instagram.com/p/DO6lTApiI75/"
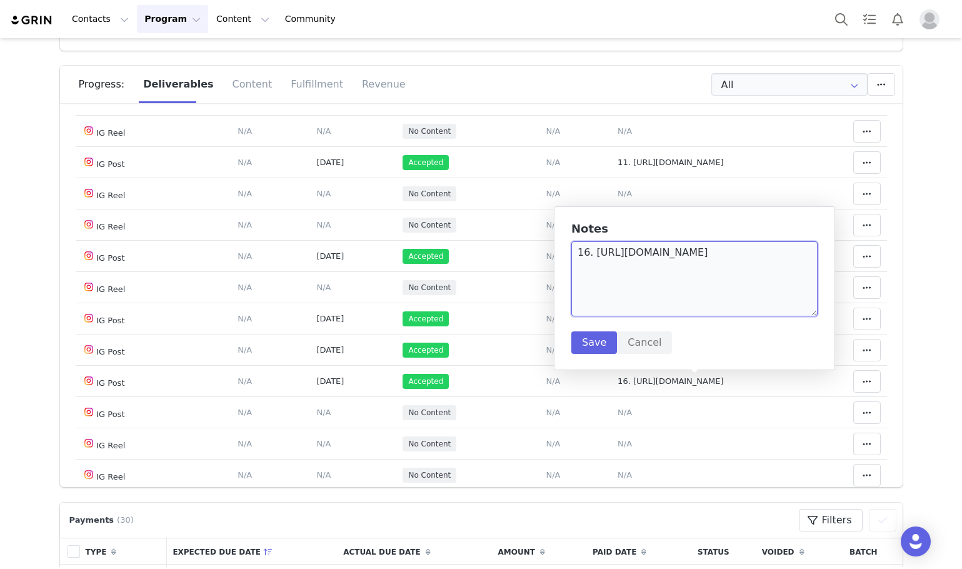
drag, startPoint x: 590, startPoint y: 253, endPoint x: 794, endPoint y: 253, distance: 203.8
click at [796, 253] on textarea "16. https://www.instagram.com/p/DO6lTApiI75/" at bounding box center [694, 278] width 246 height 75
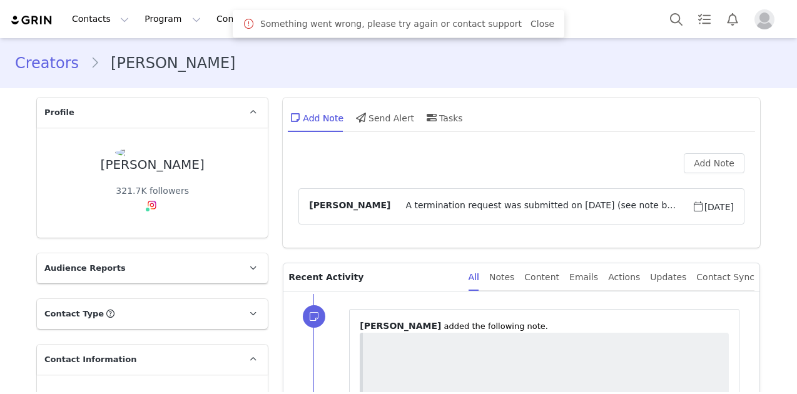
type input "+971 ([GEOGRAPHIC_DATA])"
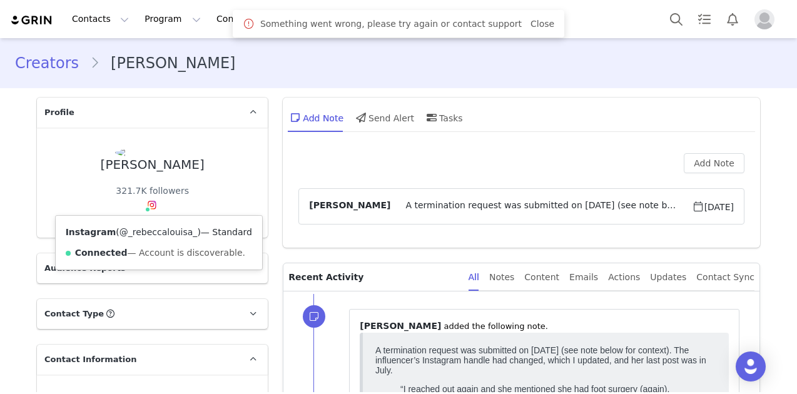
drag, startPoint x: 107, startPoint y: 229, endPoint x: 179, endPoint y: 231, distance: 72.6
click at [179, 231] on span "( @_rebeccalouisa_ )" at bounding box center [158, 232] width 85 height 10
copy span "@_rebeccalouisa_"
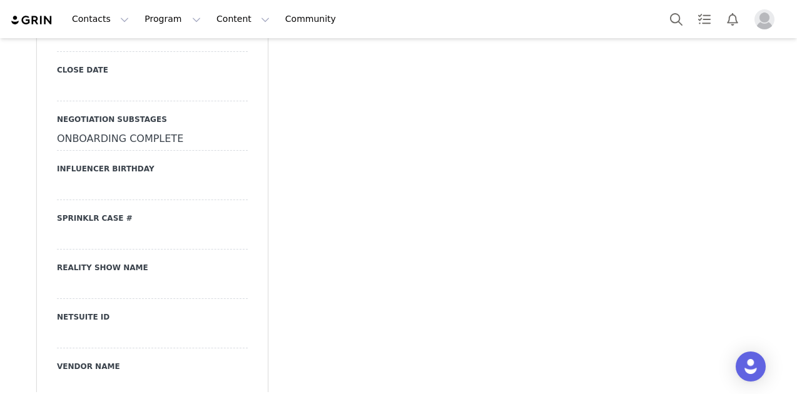
scroll to position [1751, 0]
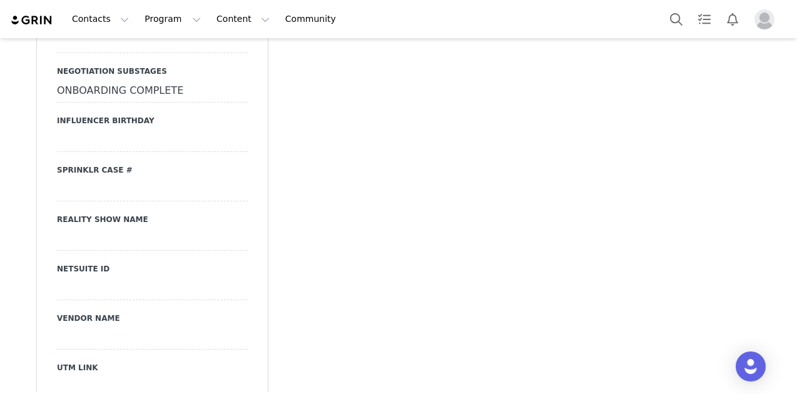
click at [151, 191] on div at bounding box center [152, 190] width 191 height 23
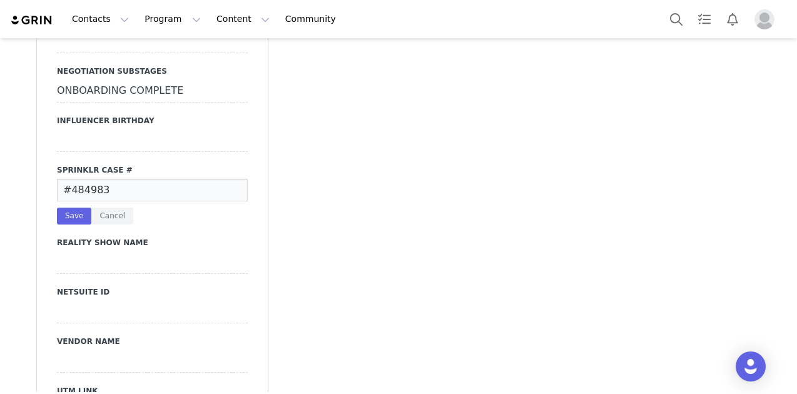
click at [122, 188] on input "#484983" at bounding box center [152, 190] width 191 height 23
type input "#484983"
click at [81, 216] on button "Save" at bounding box center [74, 216] width 34 height 17
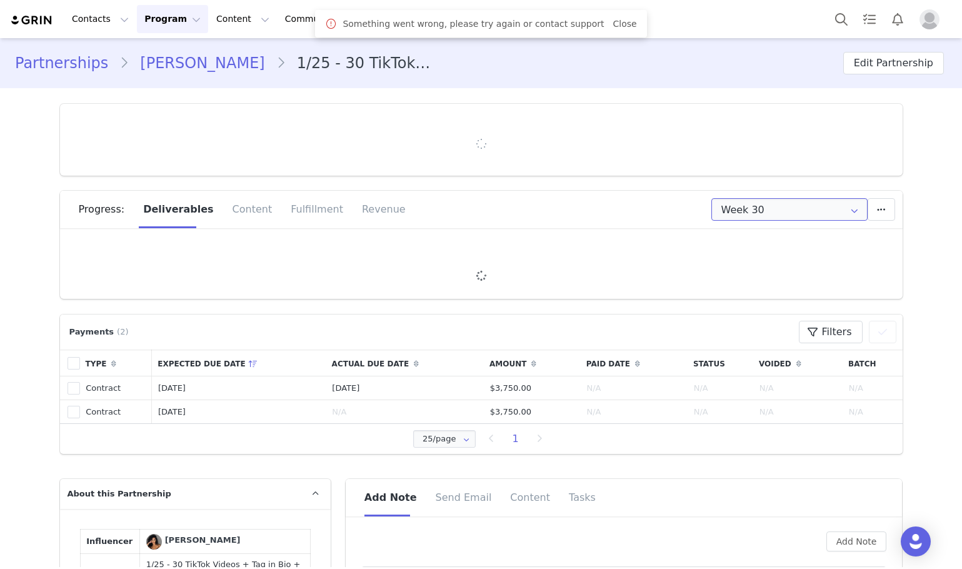
type input "+44 ([GEOGRAPHIC_DATA])"
click at [745, 201] on input "Week 30" at bounding box center [790, 209] width 156 height 23
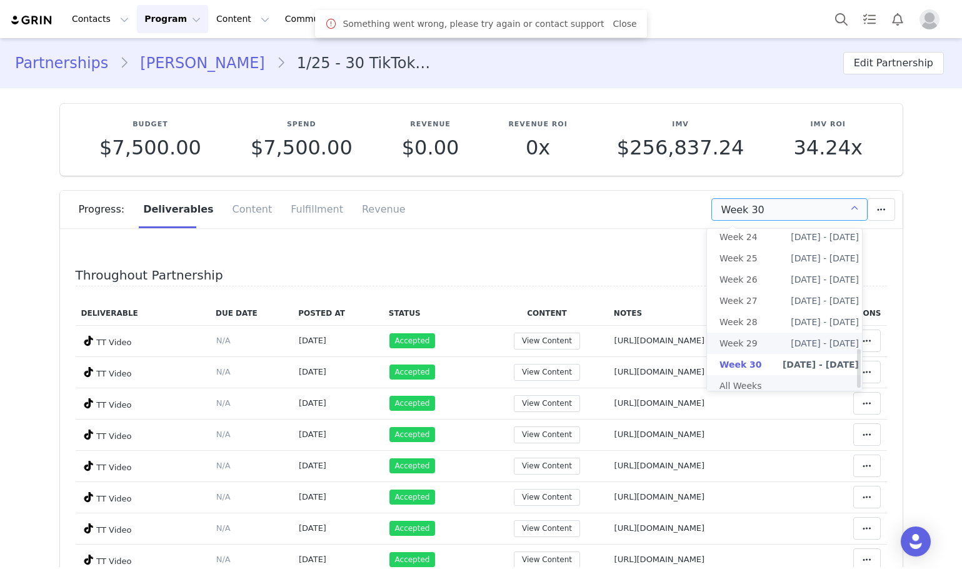
click at [750, 375] on li "All Weeks" at bounding box center [789, 385] width 164 height 21
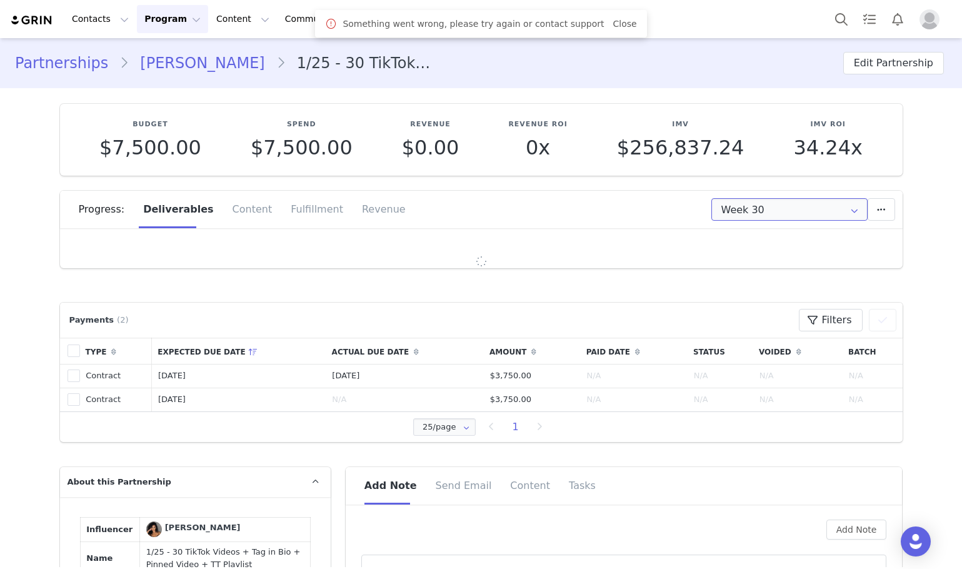
type input "All"
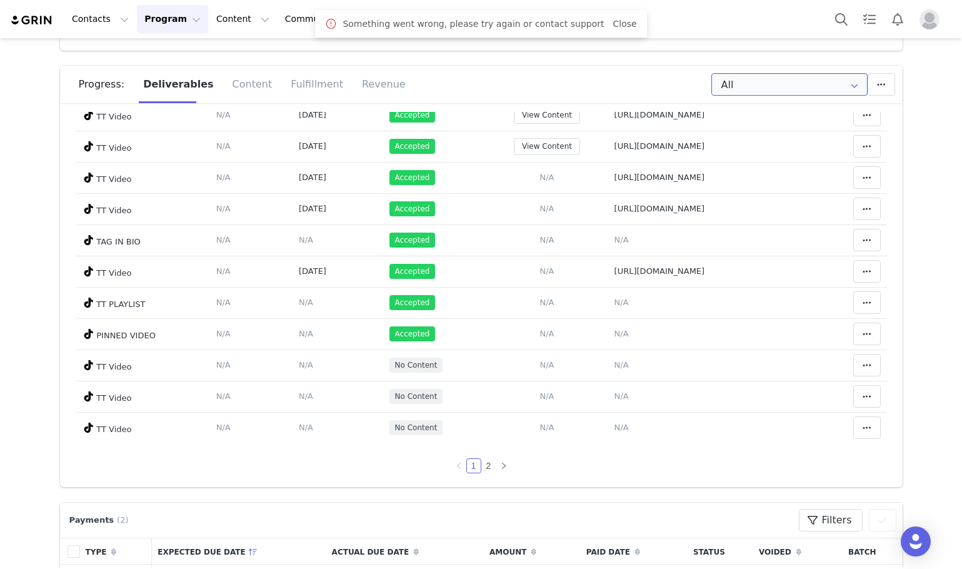
scroll to position [697, 0]
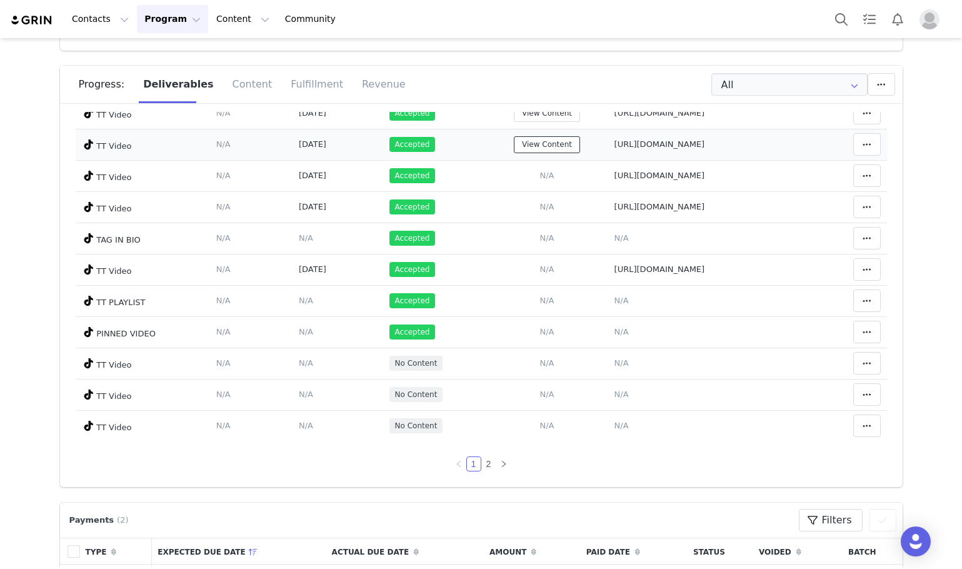
click at [514, 140] on button "View Content" at bounding box center [547, 144] width 66 height 17
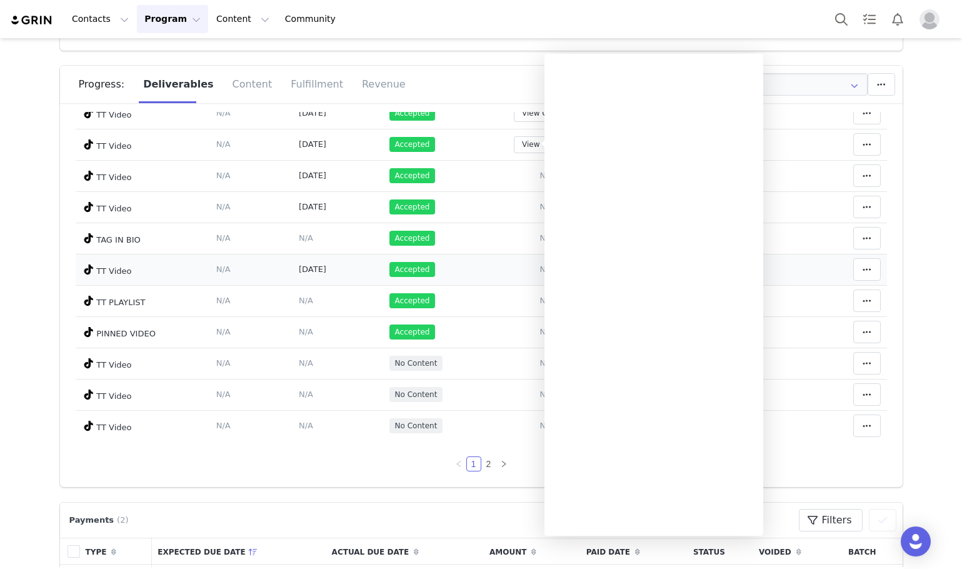
click at [488, 276] on td "Add Content Paste the URL to the content you want to match to this deliverable.…" at bounding box center [547, 269] width 123 height 31
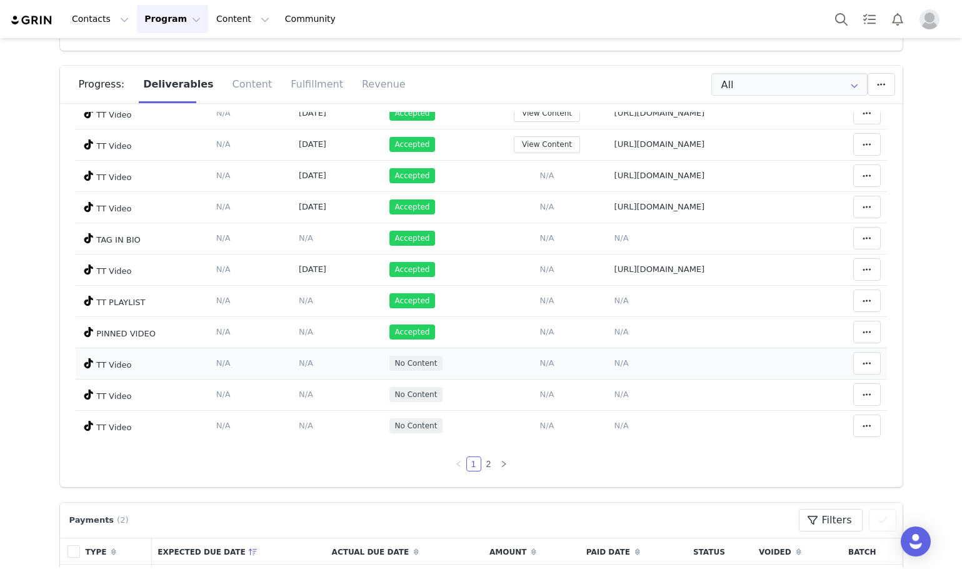
click at [522, 362] on td "Add Content Paste the URL to the content you want to match to this deliverable.…" at bounding box center [547, 363] width 123 height 31
click at [540, 361] on span "N/A" at bounding box center [547, 362] width 14 height 9
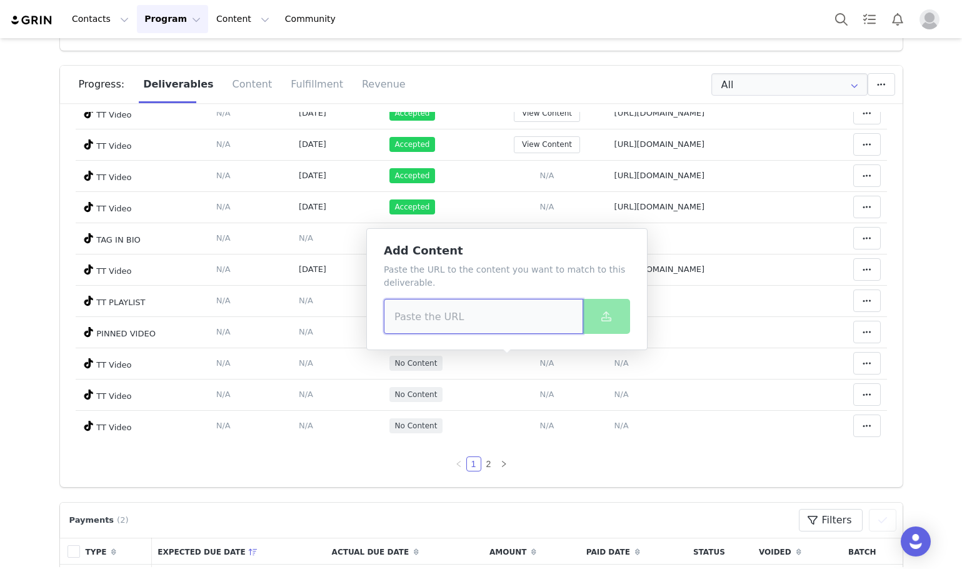
drag, startPoint x: 441, startPoint y: 256, endPoint x: 428, endPoint y: 312, distance: 57.8
paste input "[URL][DOMAIN_NAME]"
type input "[URL][DOMAIN_NAME]"
click at [603, 309] on span at bounding box center [606, 316] width 15 height 15
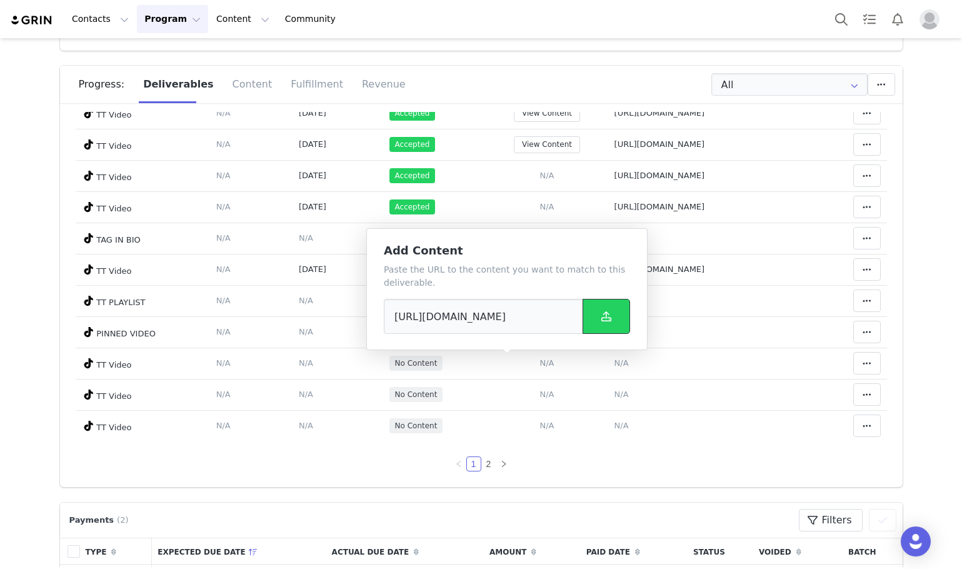
scroll to position [0, 0]
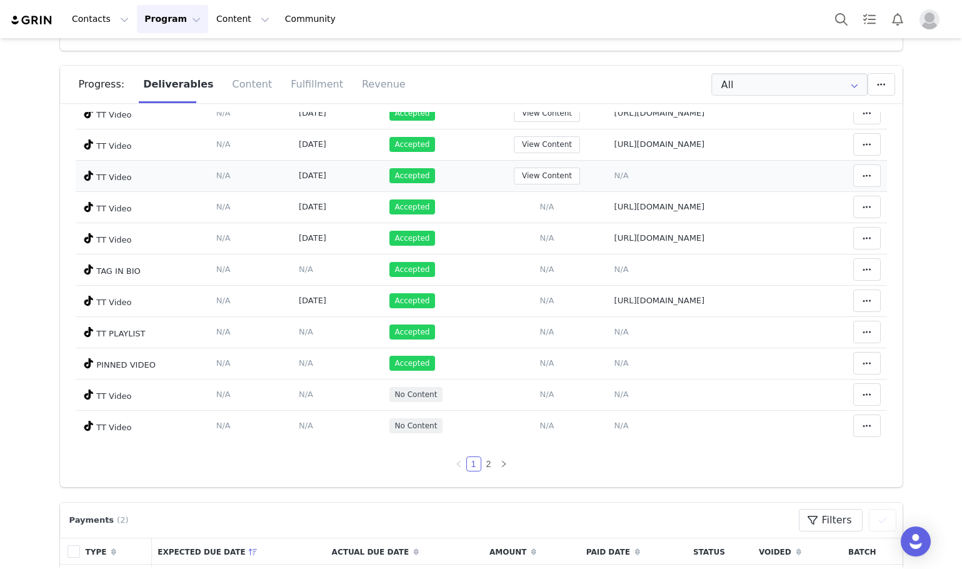
click at [608, 176] on td "Notes Save Cancel N/A" at bounding box center [709, 175] width 203 height 31
click at [615, 176] on span "N/A" at bounding box center [622, 175] width 14 height 9
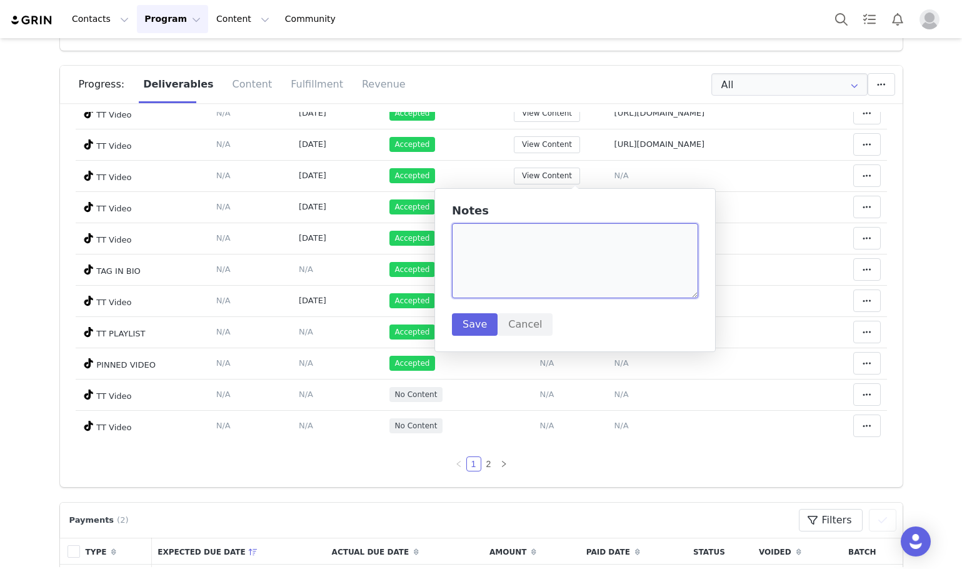
paste textarea "https://www.tiktok.com/@aliyahfw/video/7554705656977083670"
type textarea "https://www.tiktok.com/@aliyahfw/video/7554705656977083670"
click at [460, 316] on button "Save" at bounding box center [475, 324] width 46 height 23
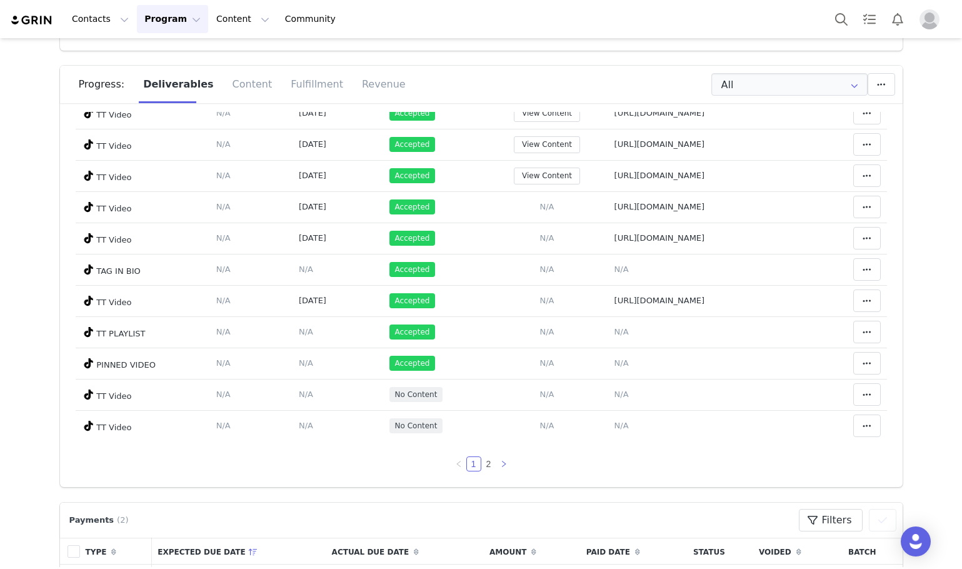
click at [496, 466] on link at bounding box center [503, 463] width 15 height 15
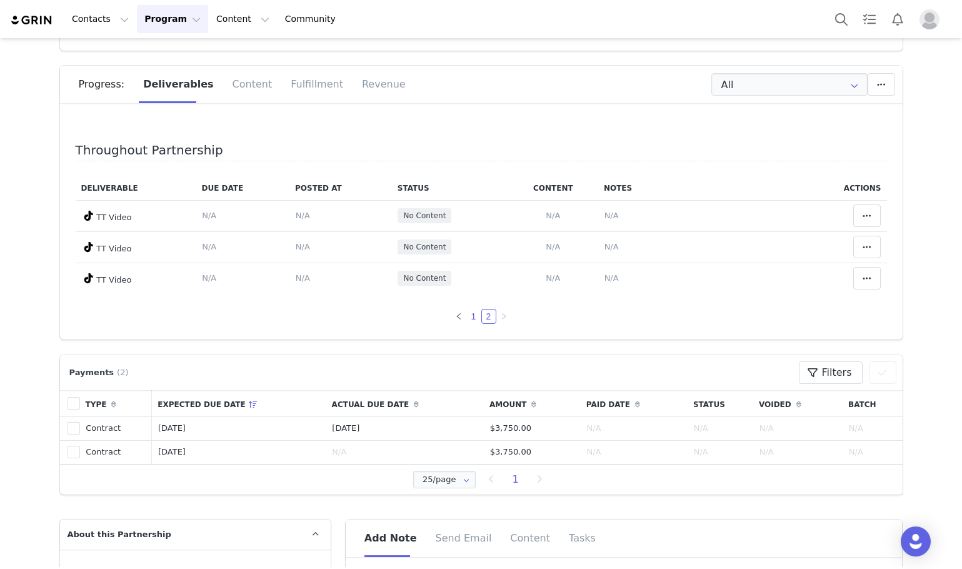
click at [467, 315] on link "1" at bounding box center [474, 317] width 14 height 14
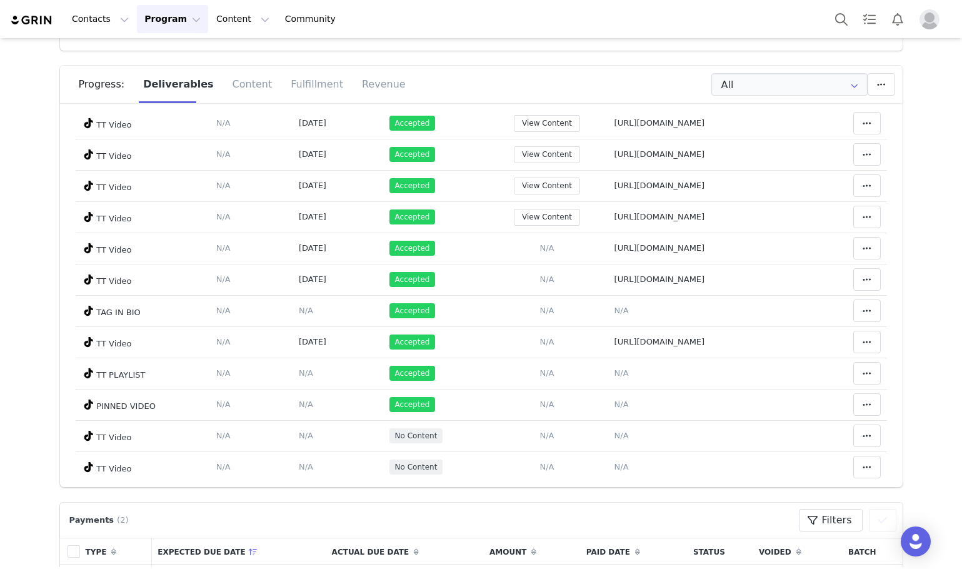
scroll to position [697, 0]
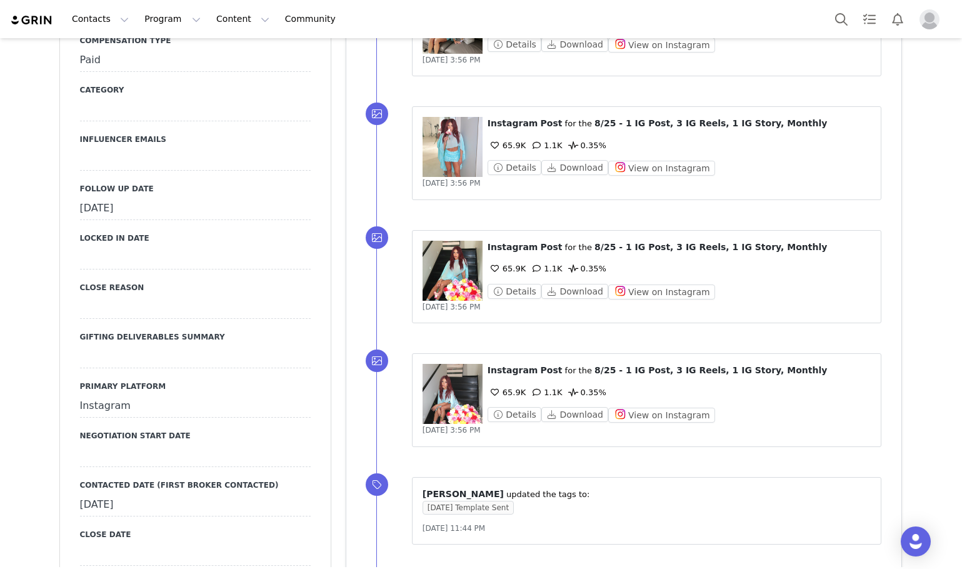
scroll to position [1313, 0]
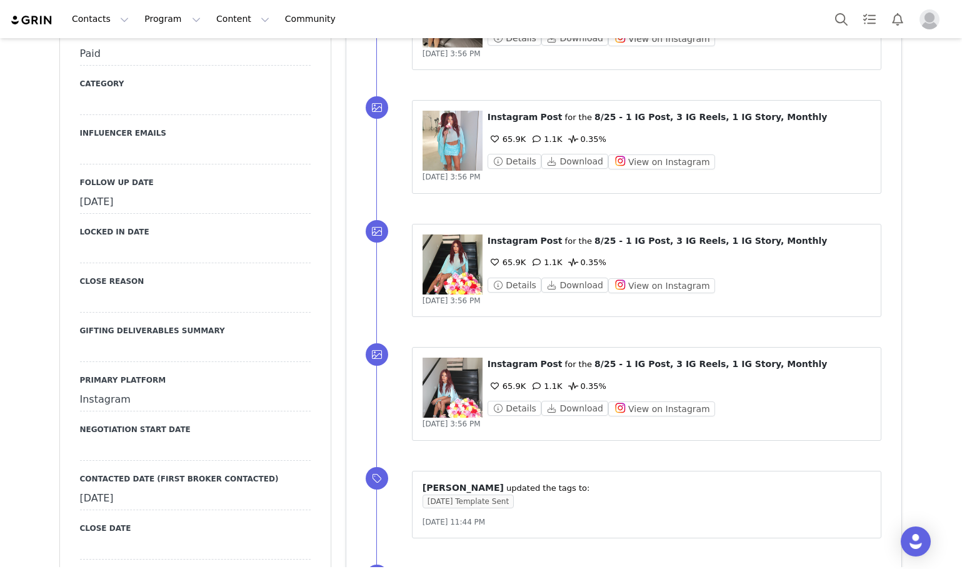
click at [145, 191] on div "[DATE]" at bounding box center [195, 202] width 231 height 23
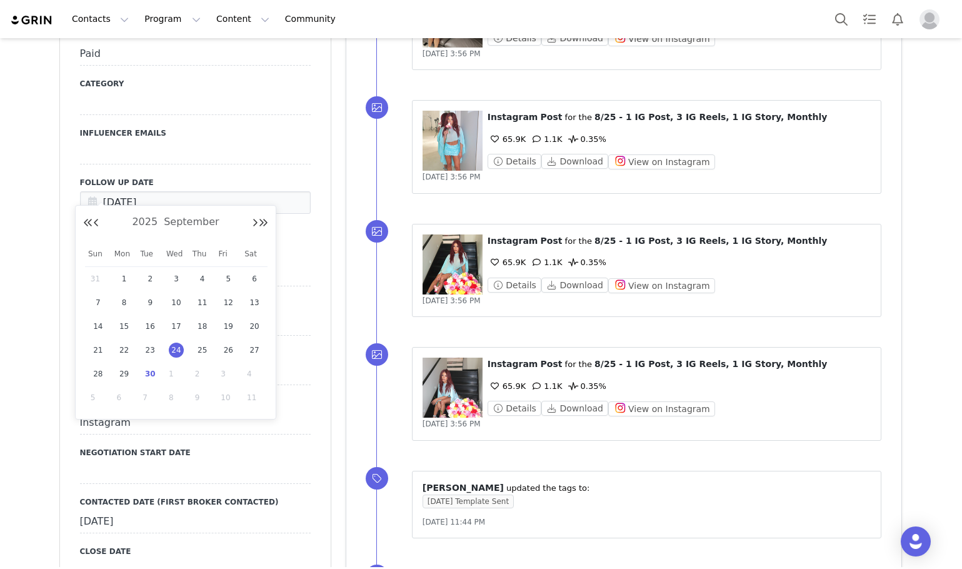
click at [171, 372] on span "1" at bounding box center [176, 373] width 15 height 15
type input "[DATE]"
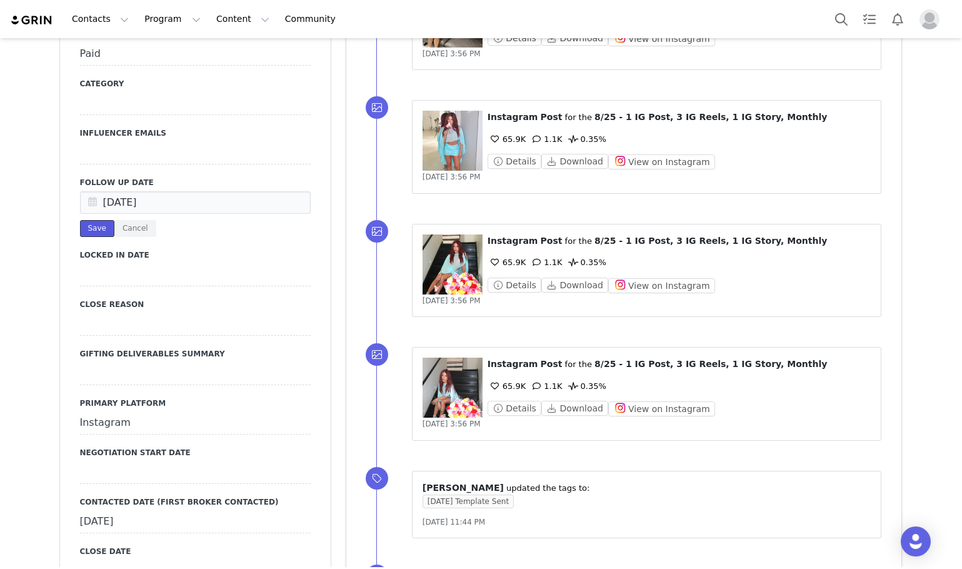
click at [80, 220] on button "Save" at bounding box center [97, 228] width 34 height 17
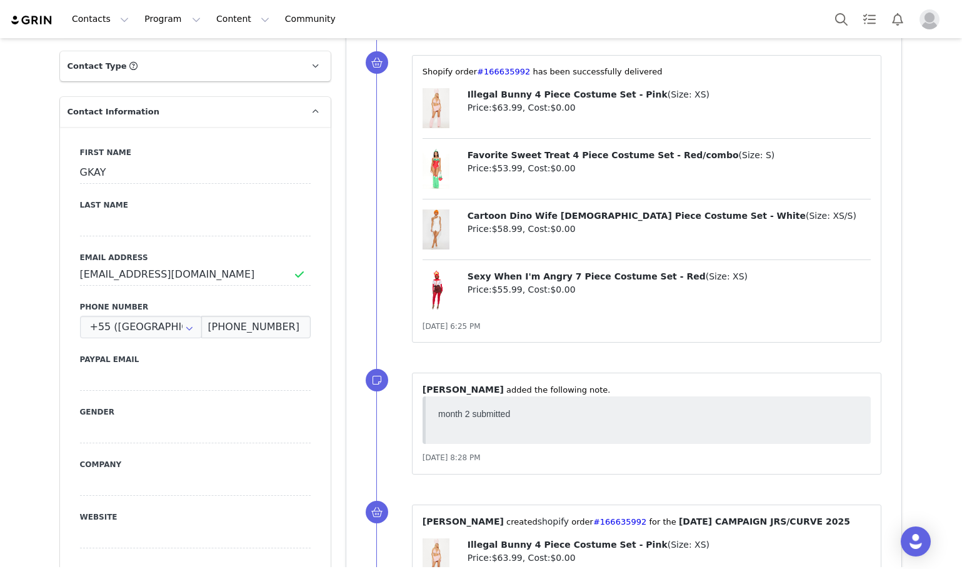
scroll to position [0, 0]
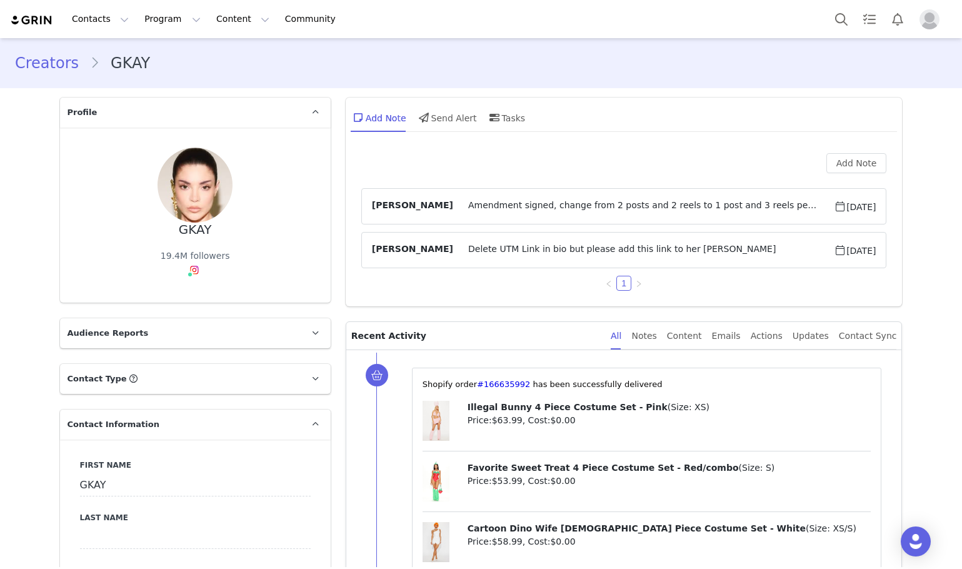
drag, startPoint x: 51, startPoint y: 93, endPoint x: 44, endPoint y: 80, distance: 14.0
click at [41, 74] on div "Creators GKAY" at bounding box center [481, 63] width 962 height 43
click at [43, 62] on link "Creators" at bounding box center [52, 63] width 75 height 23
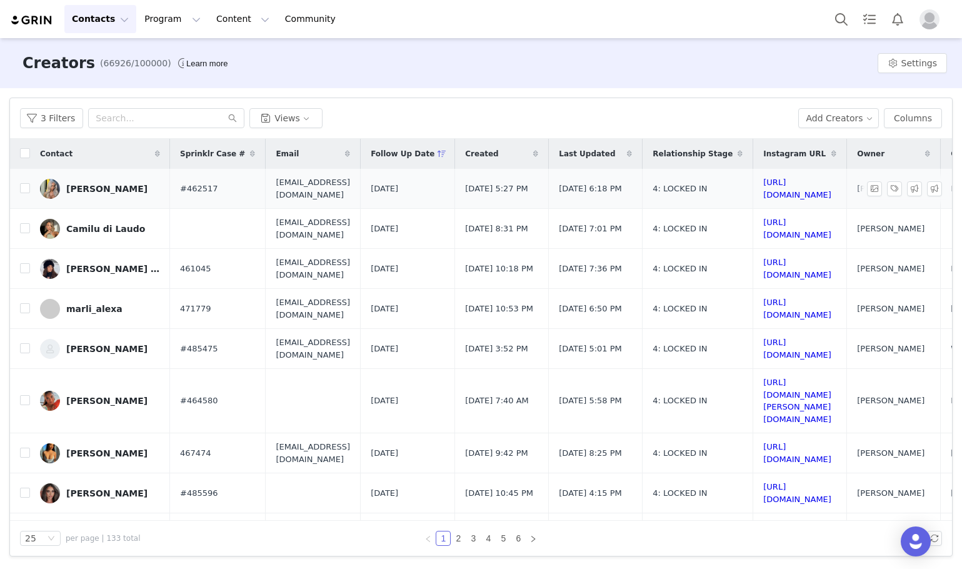
click at [196, 190] on span "#462517" at bounding box center [199, 189] width 38 height 13
copy span "462517"
click at [88, 192] on div "[PERSON_NAME]" at bounding box center [106, 189] width 81 height 10
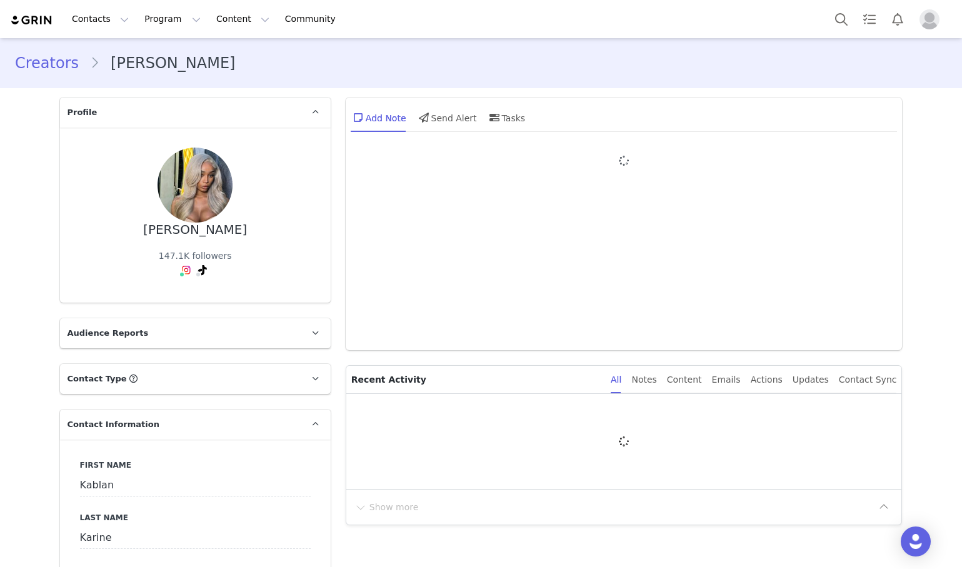
type input "+33 ([GEOGRAPHIC_DATA])"
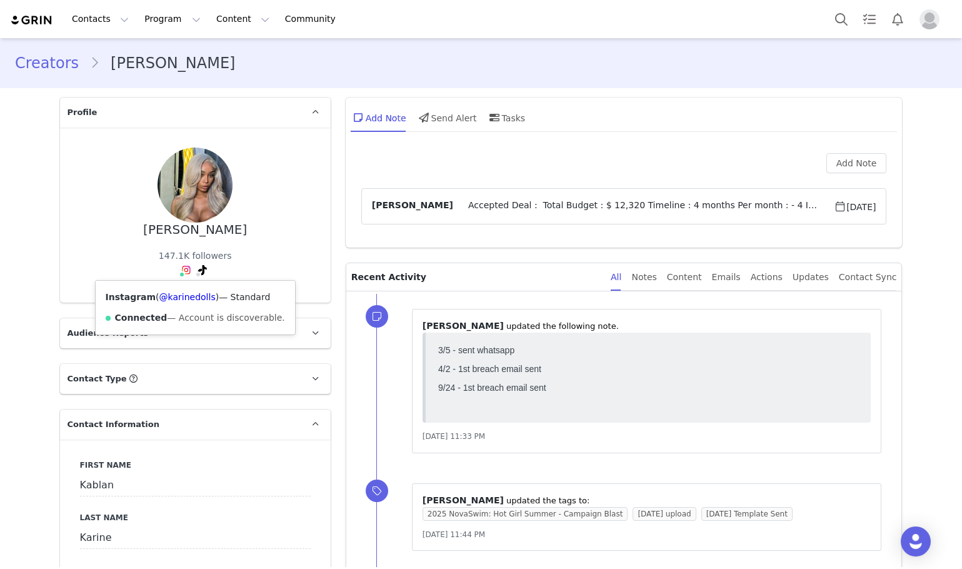
drag, startPoint x: 148, startPoint y: 294, endPoint x: 206, endPoint y: 296, distance: 57.6
click at [206, 296] on span "( @karinedolls )" at bounding box center [187, 297] width 63 height 10
copy span "@karinedolls )"
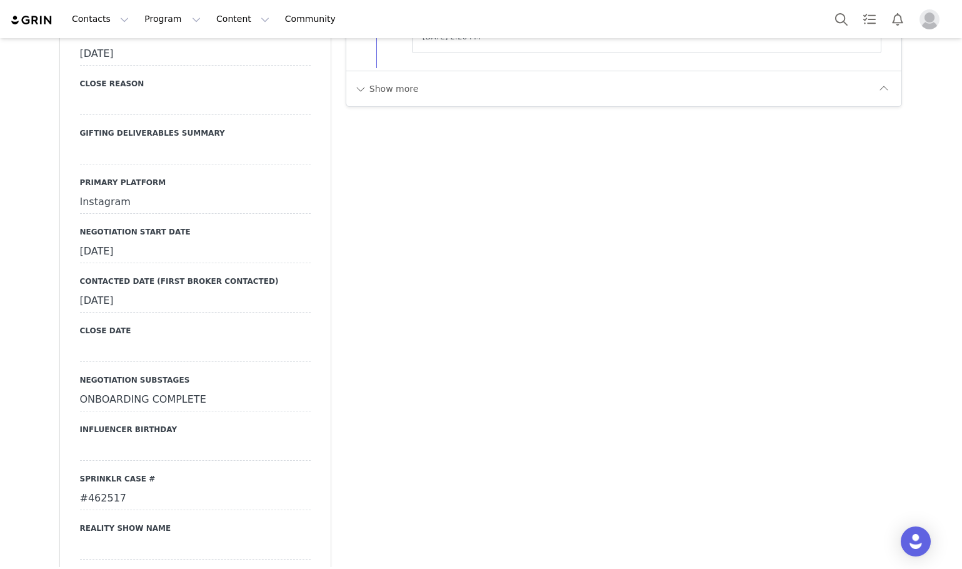
scroll to position [1376, 0]
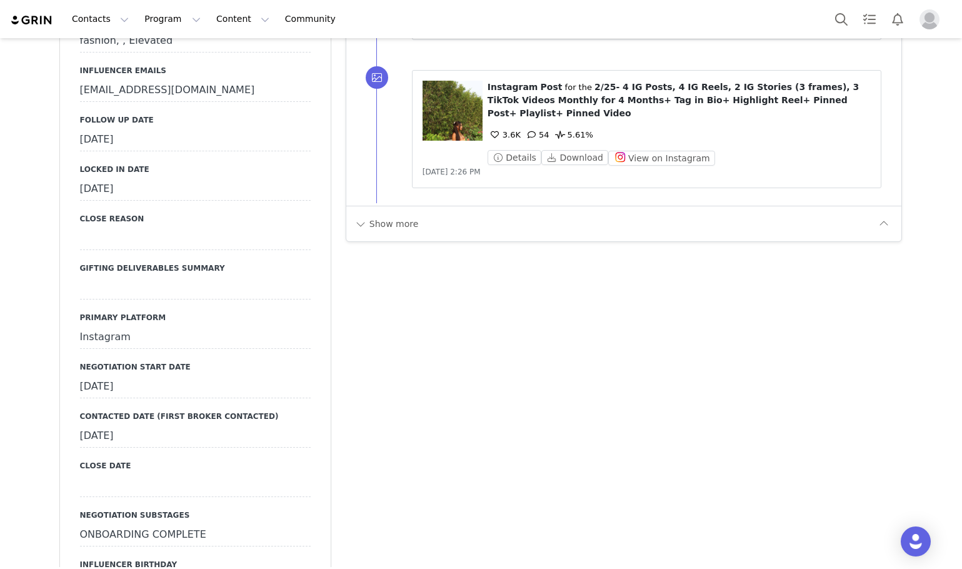
click at [147, 131] on div "September 24th, 2025" at bounding box center [195, 140] width 231 height 23
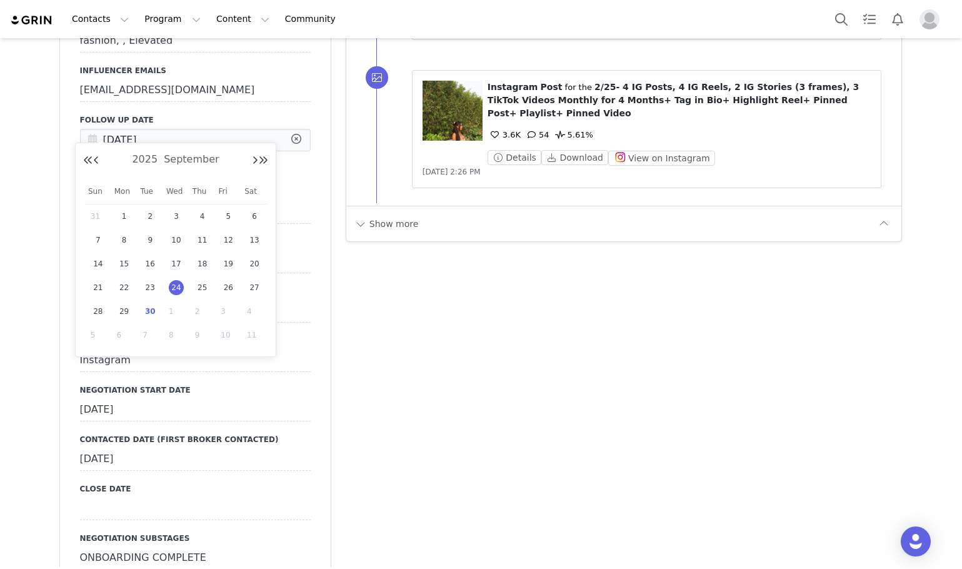
click at [147, 131] on input "Sep 24 2025" at bounding box center [195, 140] width 231 height 23
click at [176, 313] on span "1" at bounding box center [176, 311] width 15 height 15
type input "Oct 01 2025"
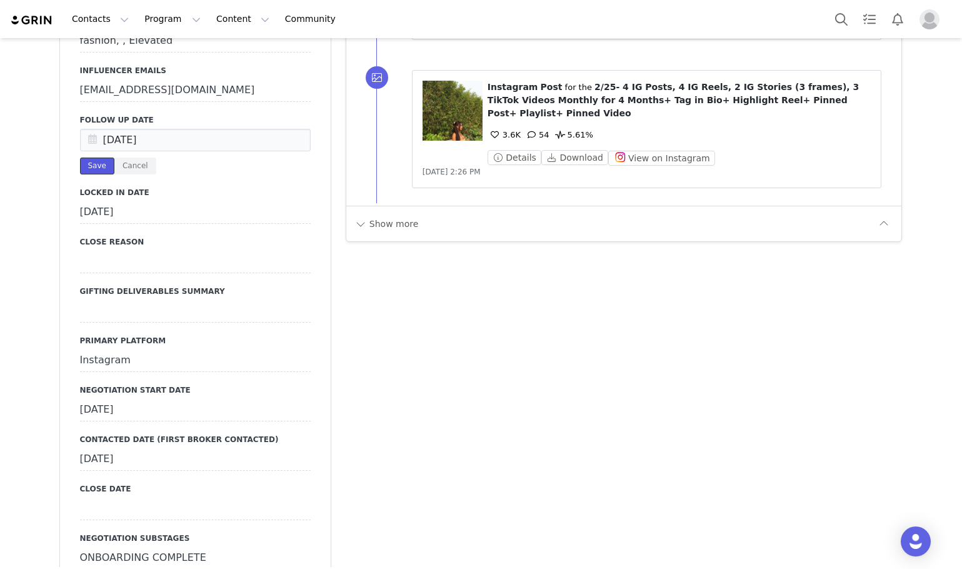
click at [90, 158] on button "Save" at bounding box center [97, 166] width 34 height 17
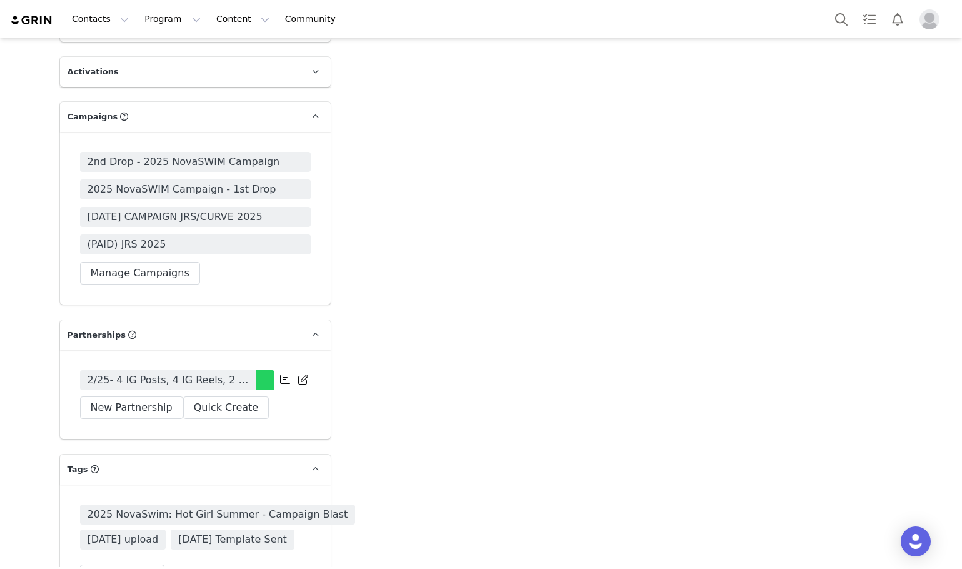
scroll to position [1846, 0]
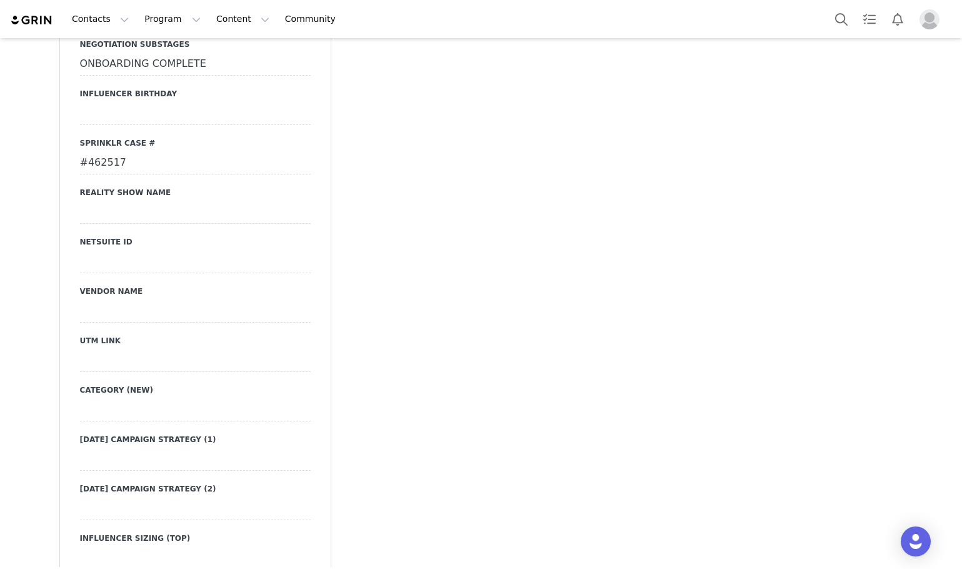
drag, startPoint x: 390, startPoint y: 399, endPoint x: 274, endPoint y: -76, distance: 488.5
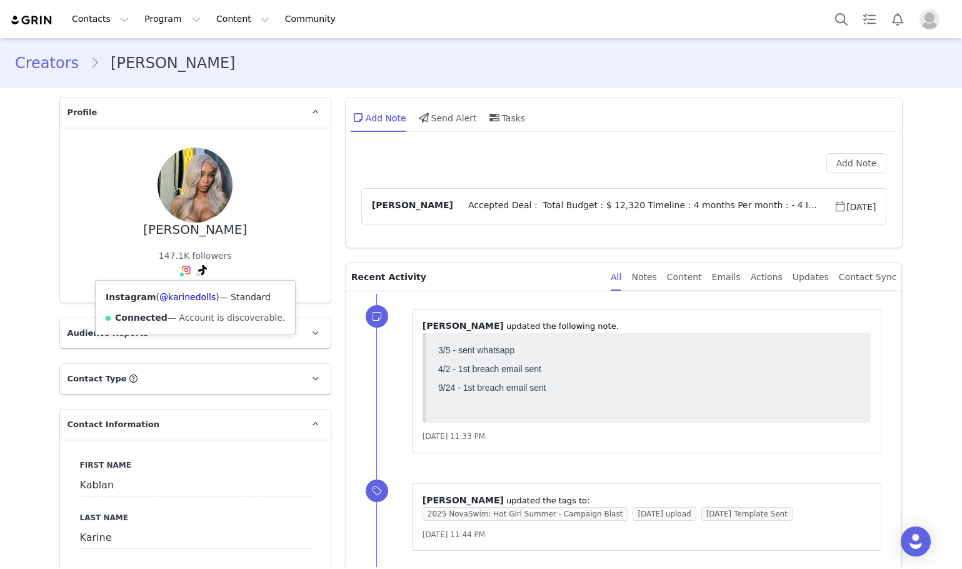
click at [164, 310] on div "Instagram ( @karinedolls ) — Standard Connected — Account is discoverable." at bounding box center [195, 308] width 199 height 54
click at [164, 296] on link "@karinedolls" at bounding box center [187, 297] width 56 height 10
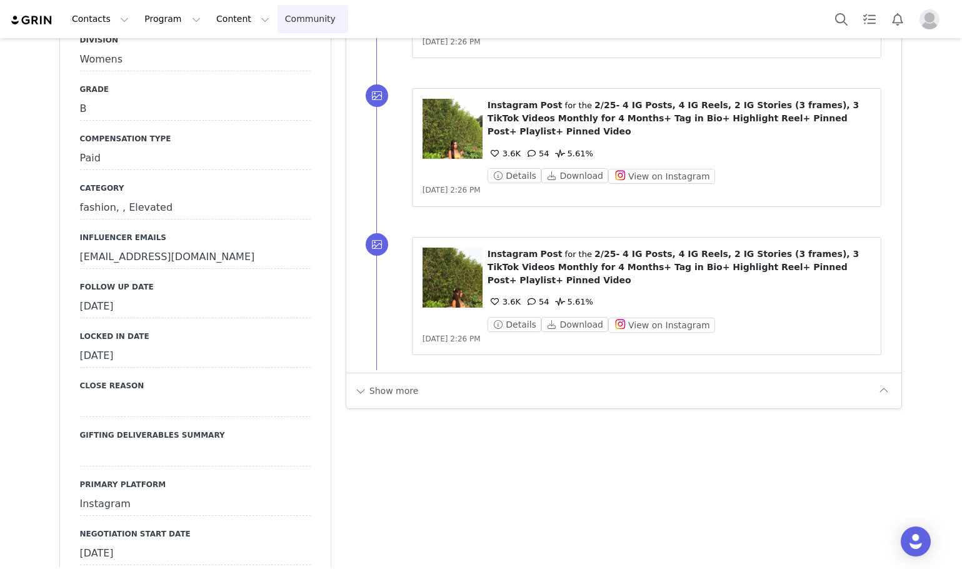
scroll to position [1438, 0]
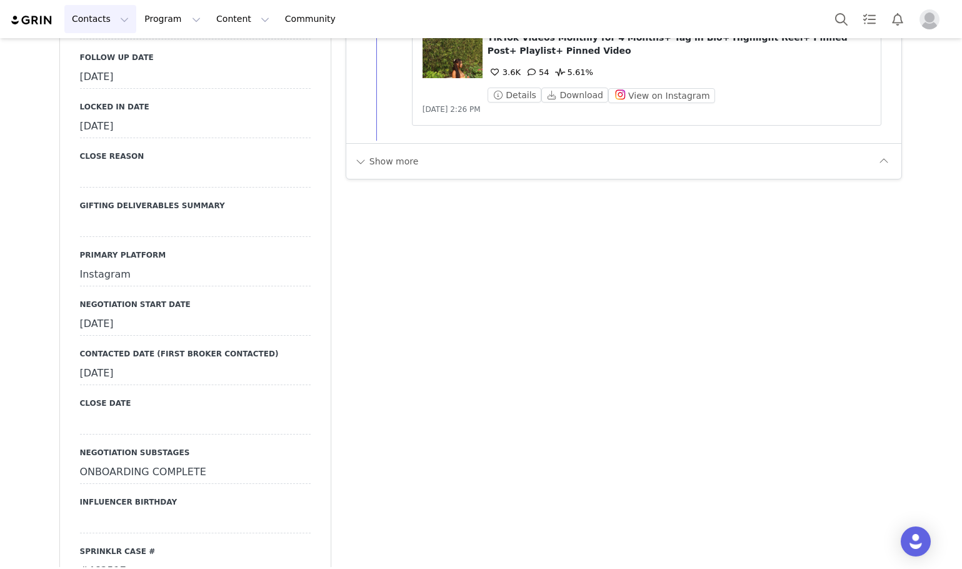
click at [96, 24] on button "Contacts Contacts" at bounding box center [100, 19] width 72 height 28
click at [89, 63] on link "Creators" at bounding box center [109, 53] width 89 height 21
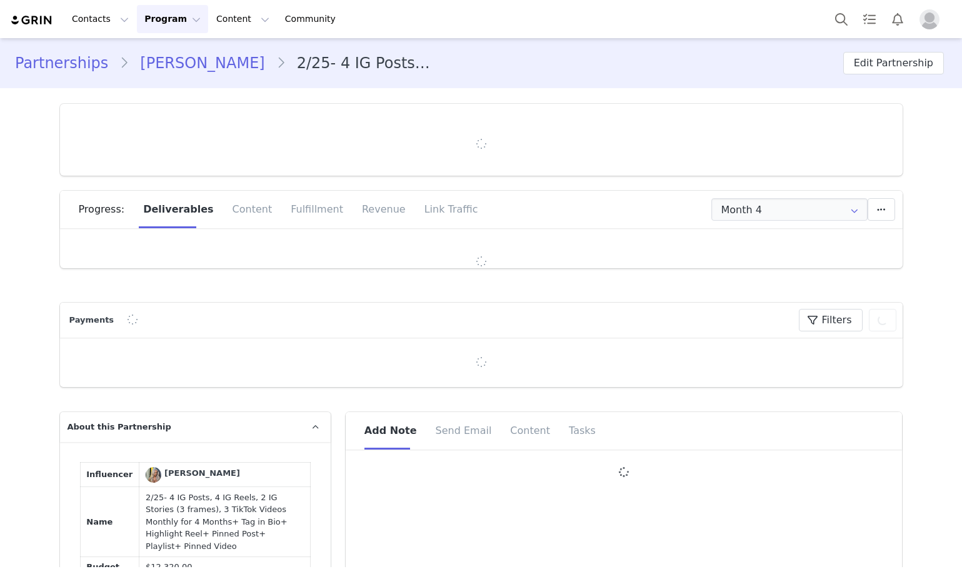
type input "+33 ([GEOGRAPHIC_DATA])"
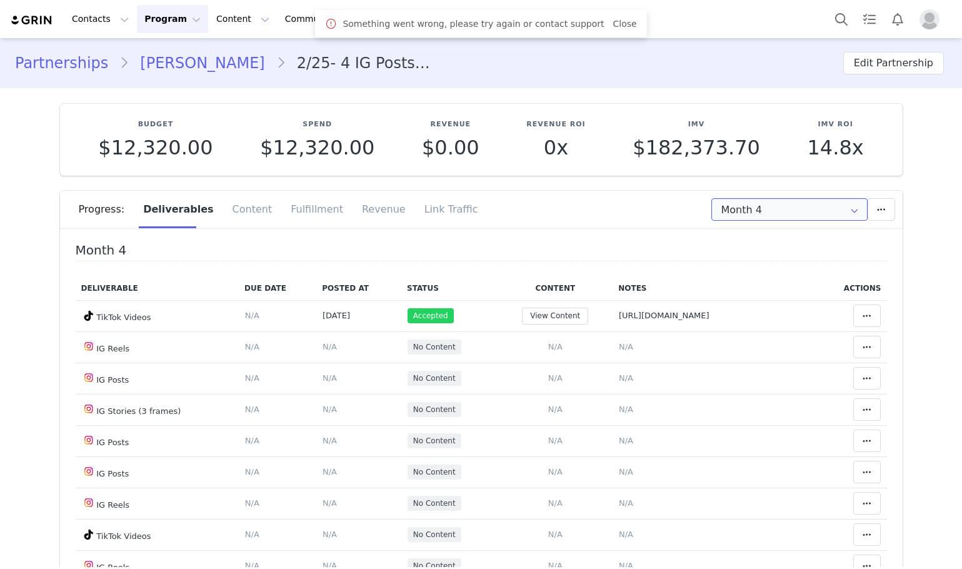
click at [818, 214] on input "Month 4" at bounding box center [790, 209] width 156 height 23
click at [767, 320] on li "All Months" at bounding box center [789, 328] width 164 height 21
type input "All"
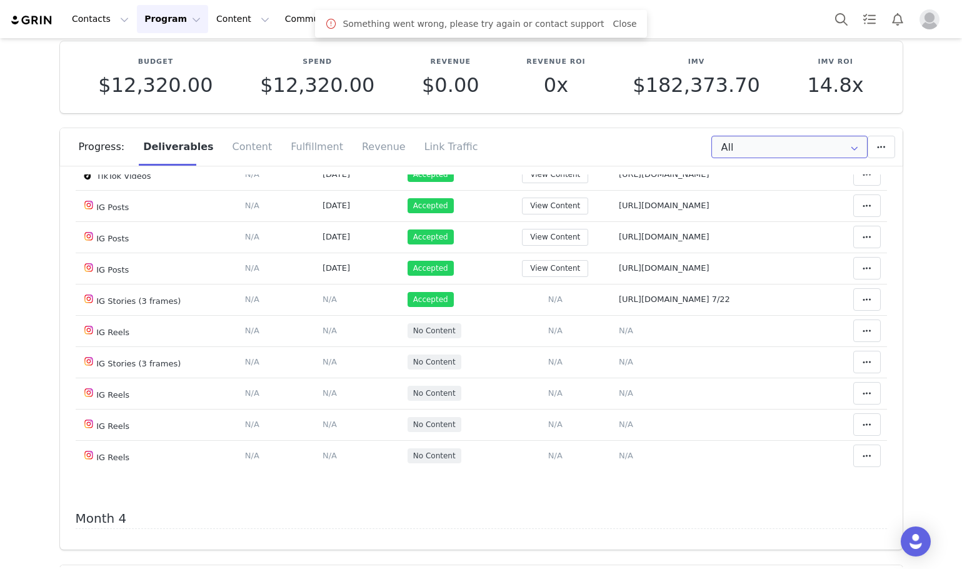
scroll to position [1188, 0]
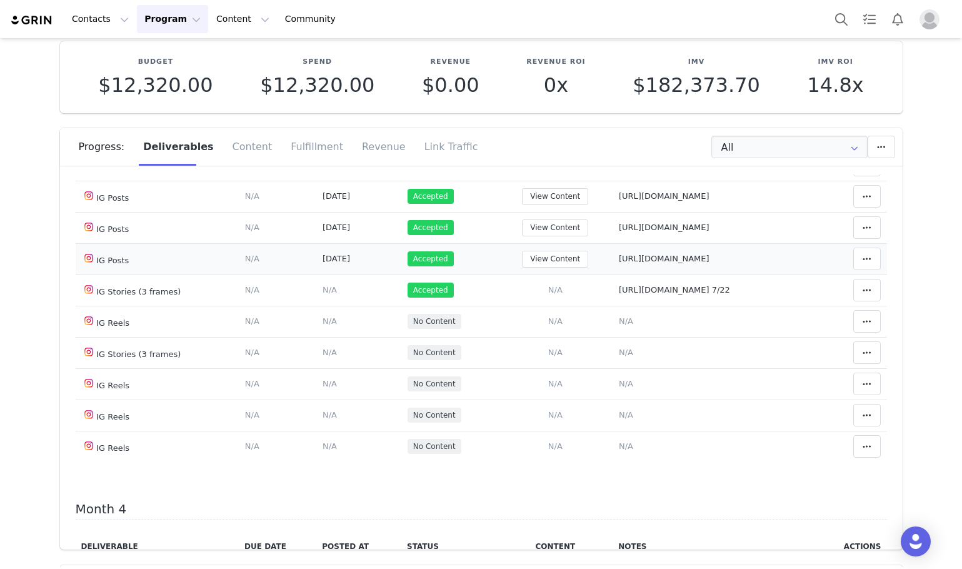
click at [545, 268] on div "View Content" at bounding box center [555, 259] width 103 height 17
click at [533, 268] on button "View Content" at bounding box center [555, 259] width 66 height 17
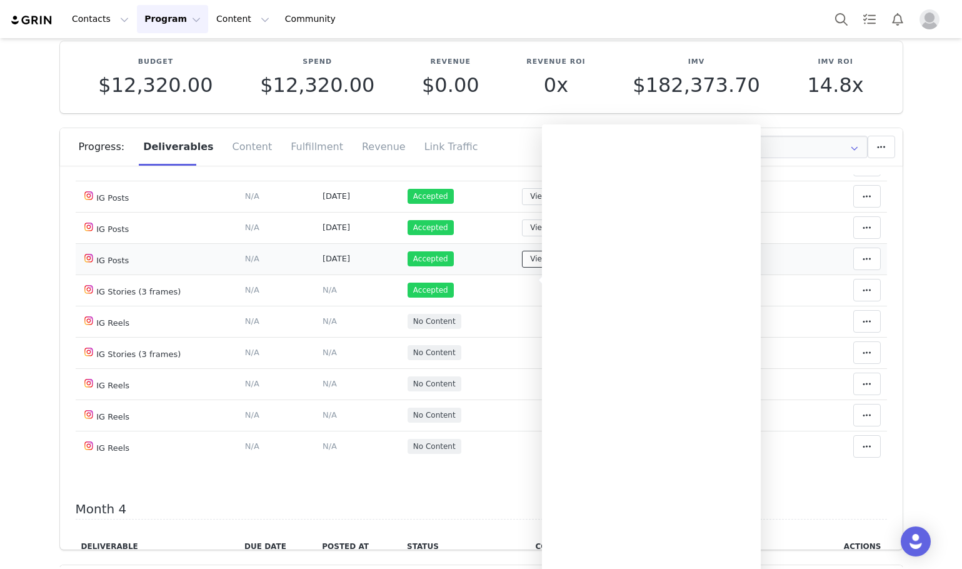
click at [533, 268] on button "View Content" at bounding box center [555, 259] width 66 height 17
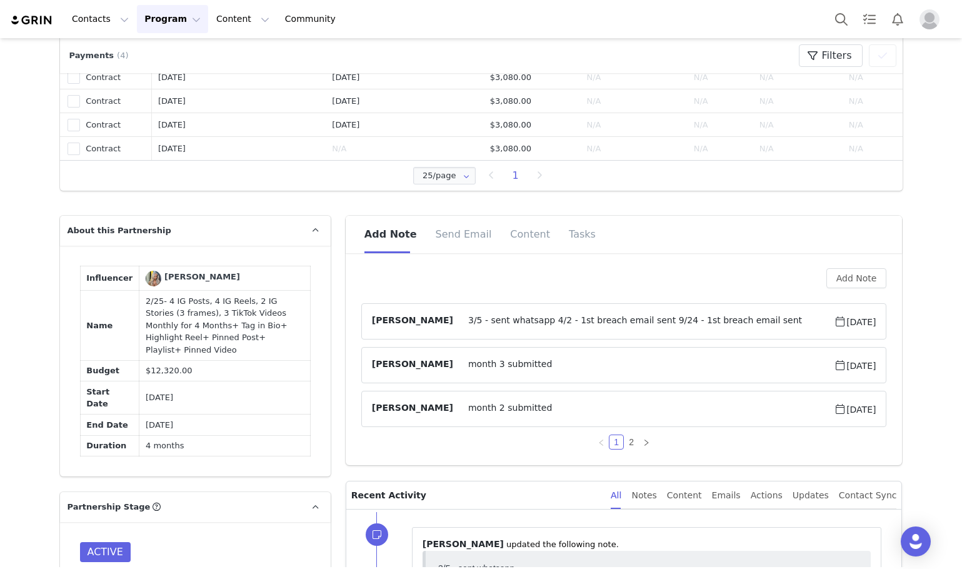
scroll to position [625, 0]
click at [550, 323] on span "3/5 - sent whatsapp 4/2 - 1st breach email sent 9/24 - 1st breach email sent" at bounding box center [643, 320] width 381 height 15
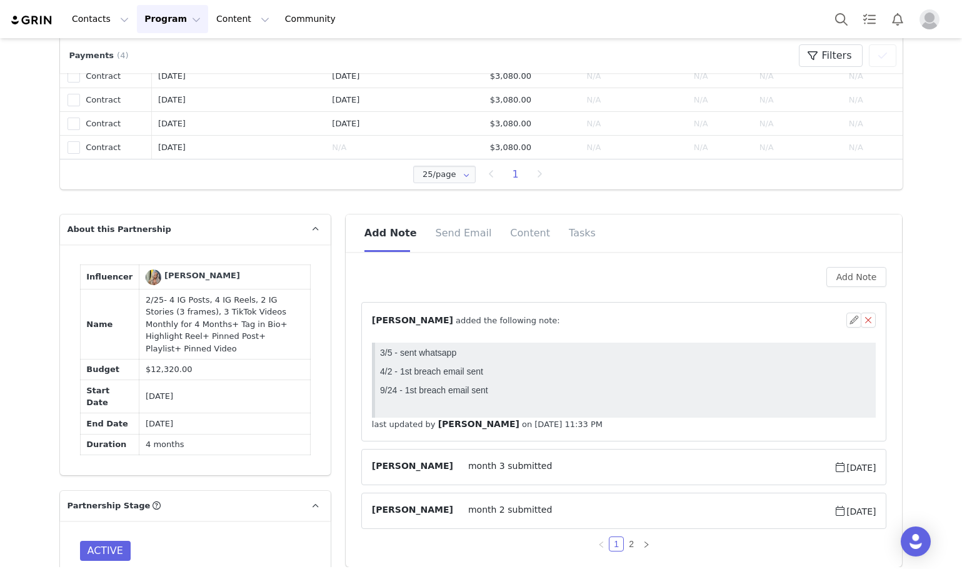
scroll to position [0, 0]
click at [847, 318] on button "button" at bounding box center [854, 320] width 15 height 15
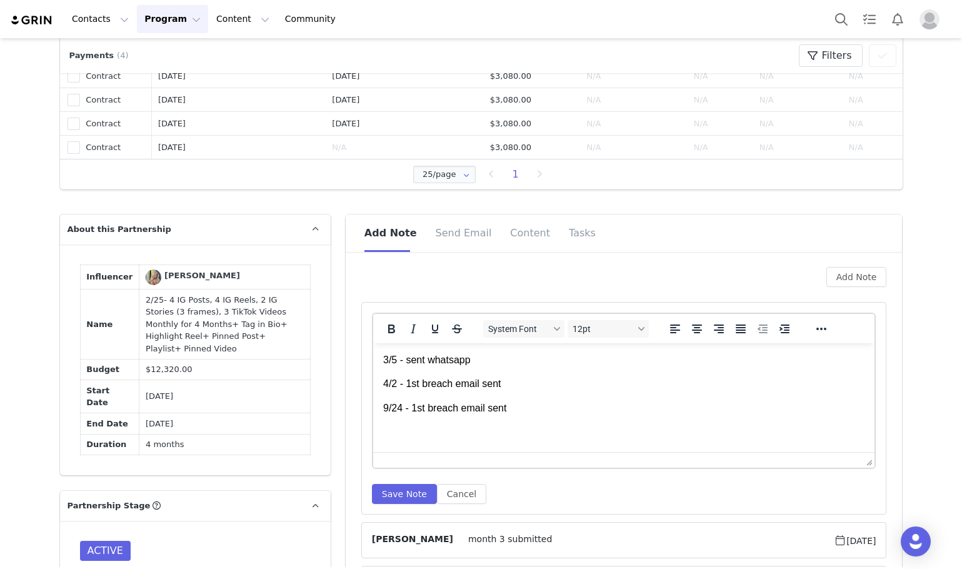
click at [516, 400] on body "3/5 - sent whatsapp 4/2 - 1st breach email sent 9/24 - 1st breach email sent" at bounding box center [624, 384] width 482 height 62
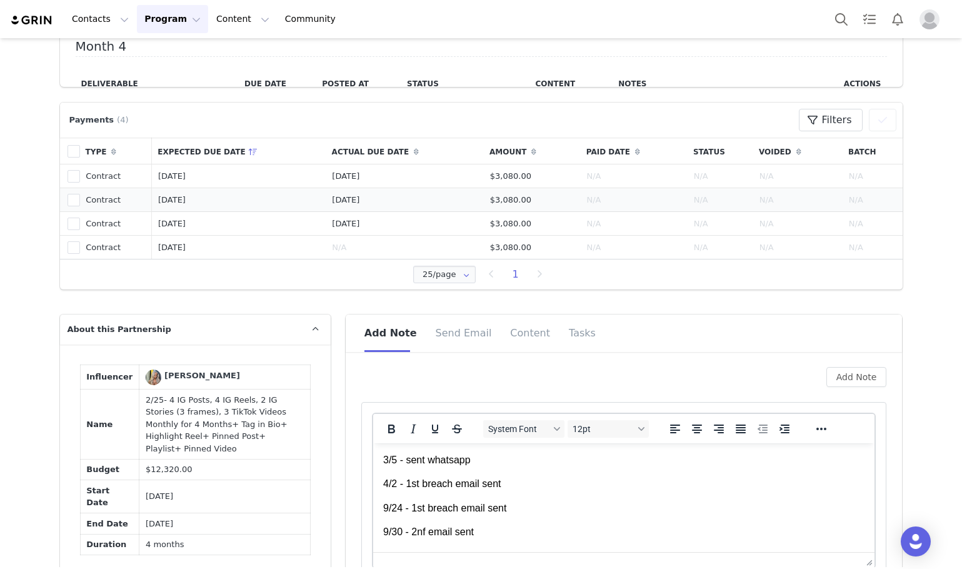
scroll to position [688, 0]
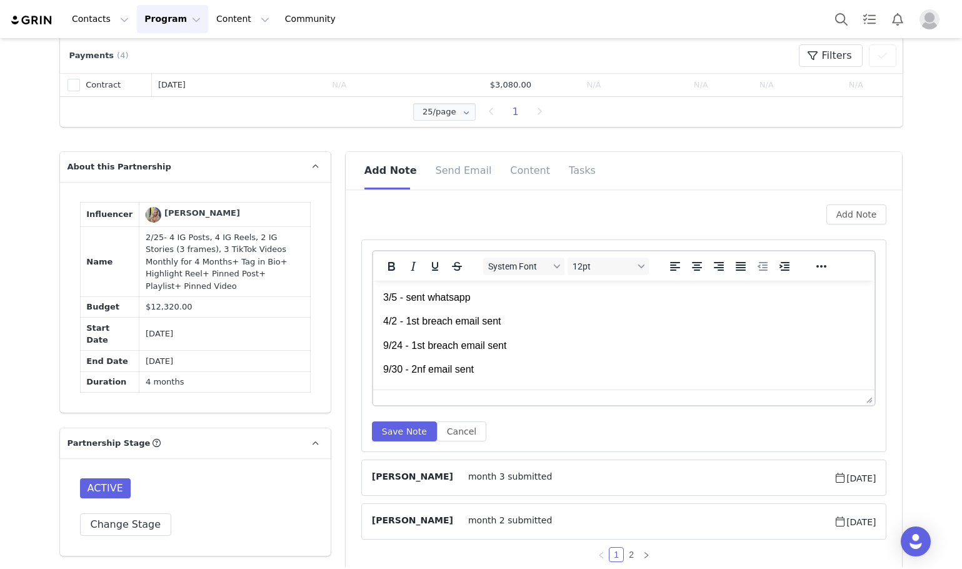
click at [425, 370] on p "9/30 - 2nf email sent" at bounding box center [624, 370] width 482 height 14
click at [386, 436] on button "Save Note" at bounding box center [404, 431] width 65 height 20
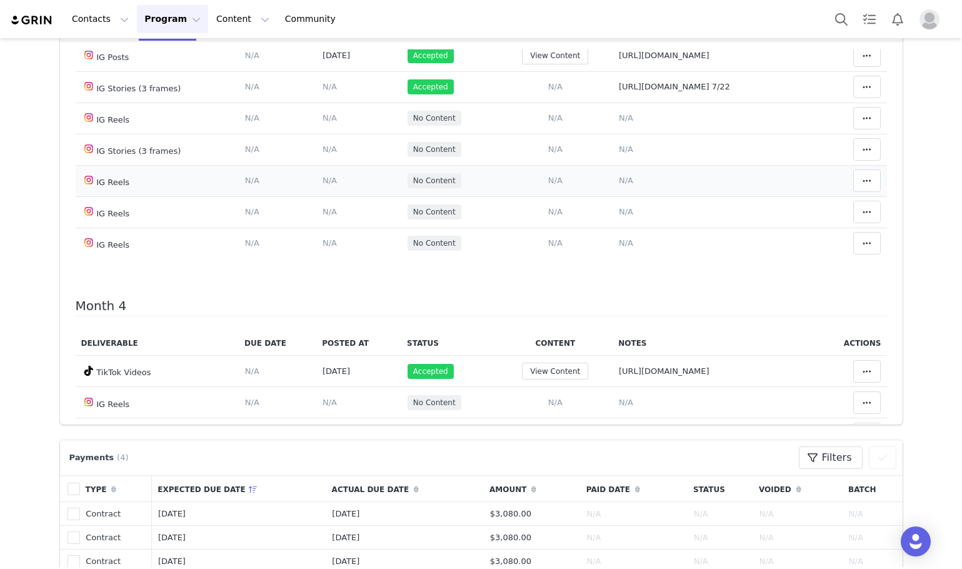
scroll to position [1222, 0]
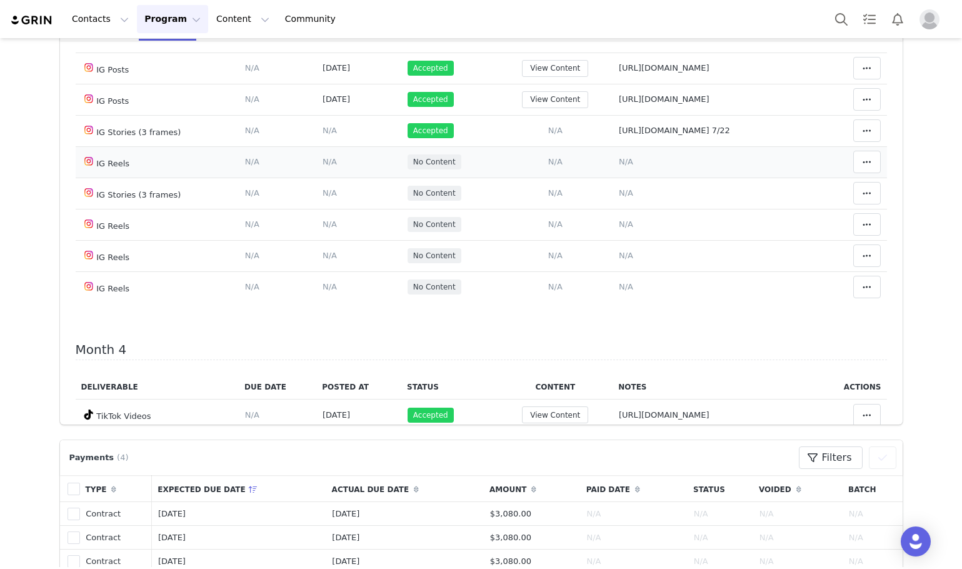
click at [451, 178] on td "No Content" at bounding box center [449, 161] width 96 height 31
click at [450, 240] on td "No Content" at bounding box center [449, 224] width 96 height 31
click at [437, 271] on td "No Content" at bounding box center [449, 255] width 96 height 31
click at [439, 303] on td "No Content" at bounding box center [449, 286] width 96 height 31
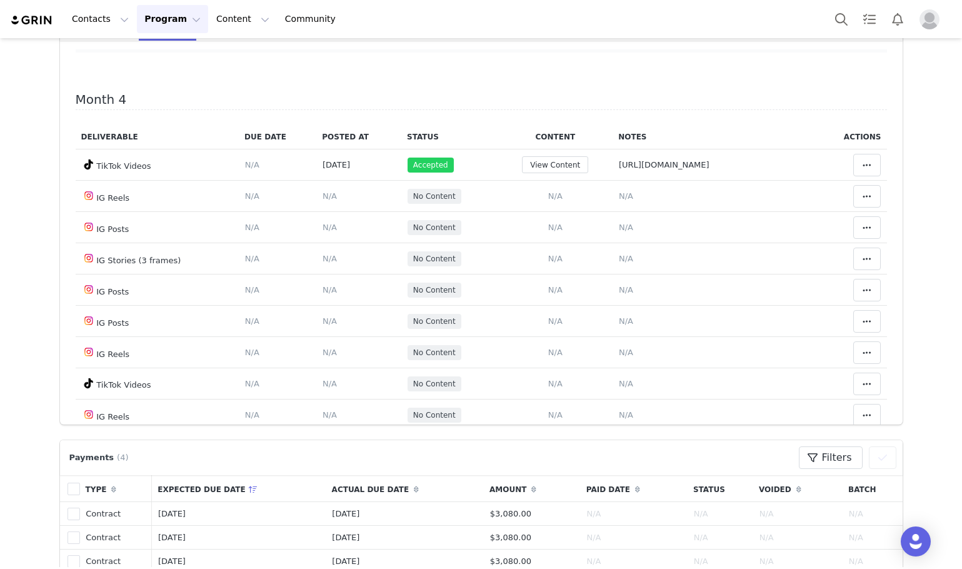
scroll to position [1535, 0]
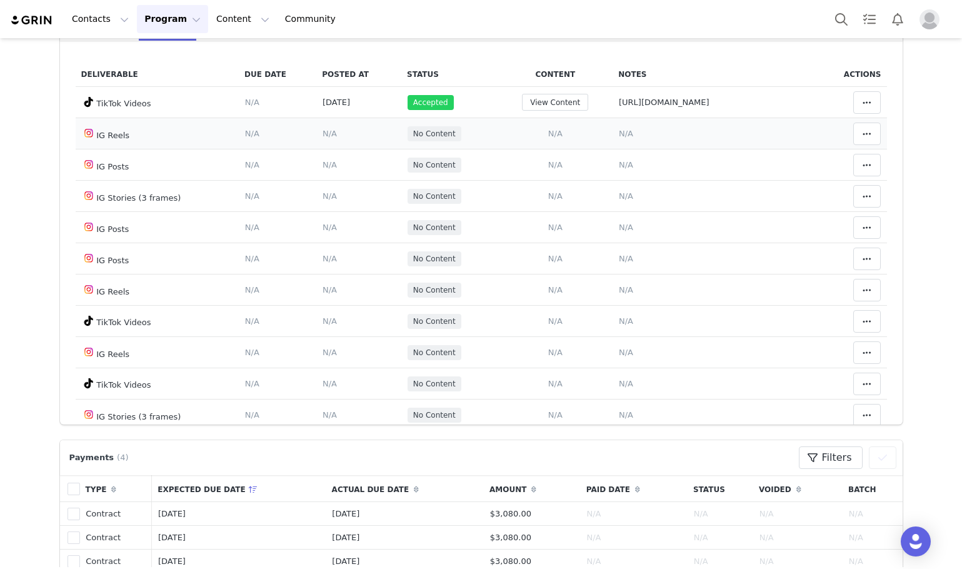
click at [161, 149] on td "IG Reels" at bounding box center [158, 133] width 164 height 31
click at [143, 306] on td "IG Reels" at bounding box center [158, 289] width 164 height 31
click at [147, 368] on td "IG Reels" at bounding box center [158, 352] width 164 height 31
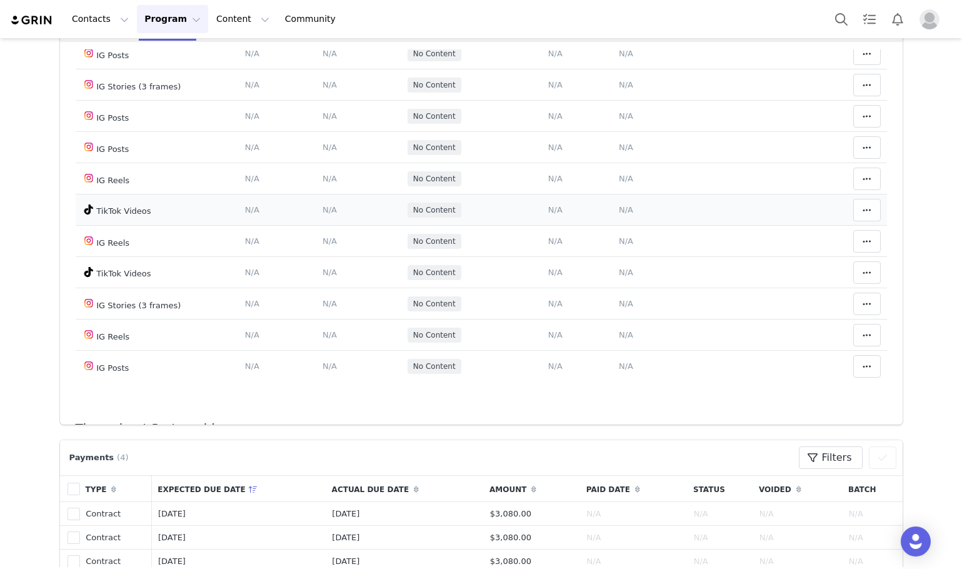
scroll to position [1660, 0]
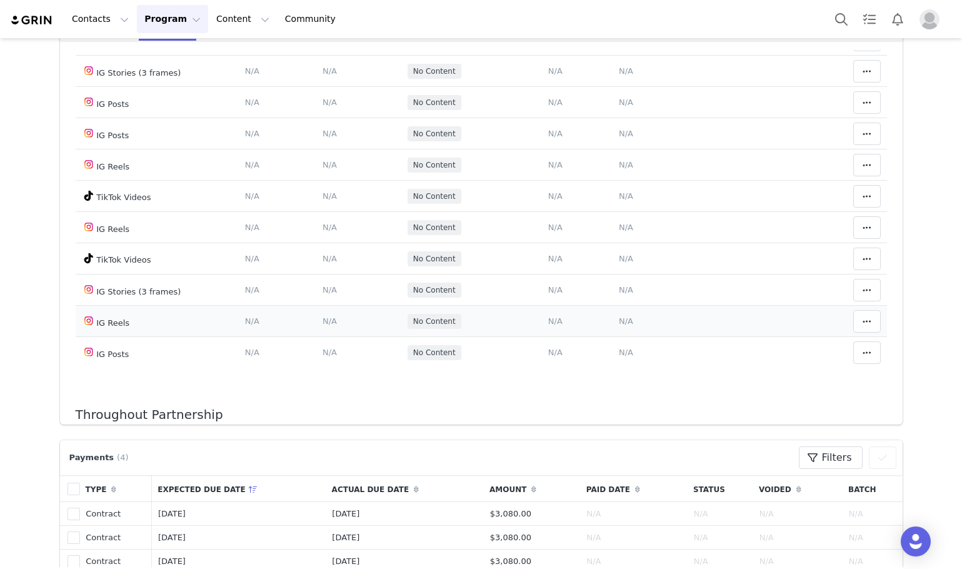
click at [159, 337] on td "IG Reels" at bounding box center [158, 321] width 164 height 31
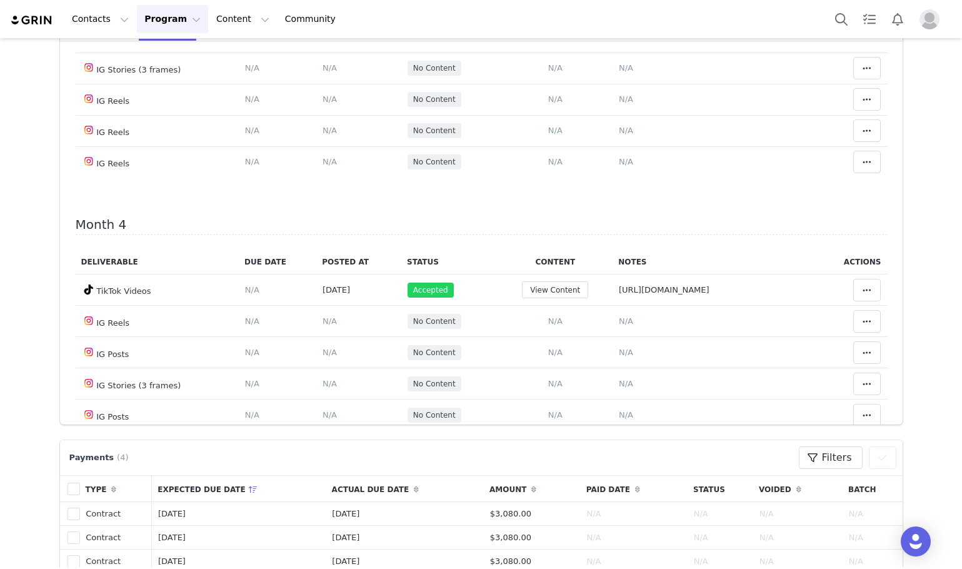
scroll to position [1535, 0]
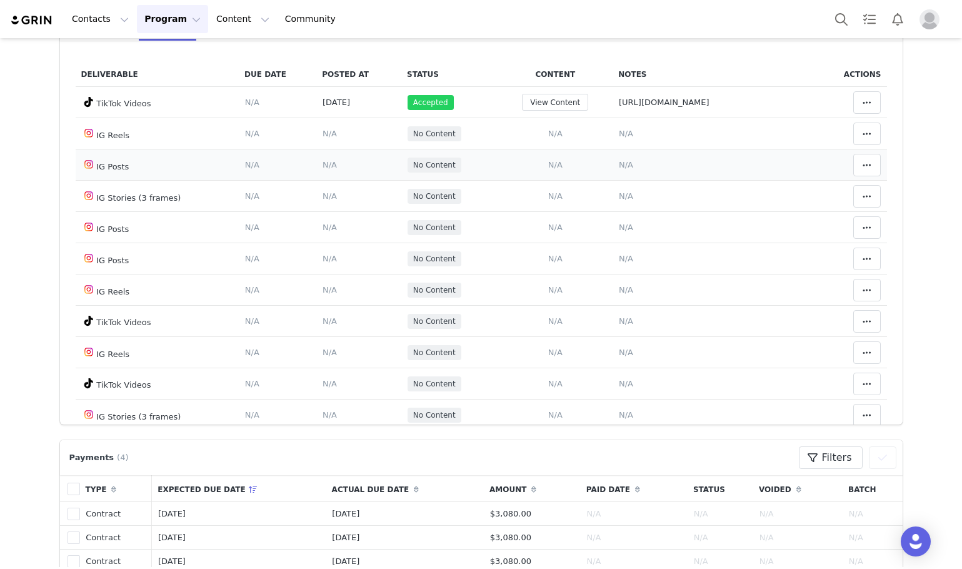
click at [153, 181] on td "IG Posts" at bounding box center [158, 164] width 164 height 31
click at [151, 243] on td "IG Posts" at bounding box center [158, 227] width 164 height 31
click at [144, 273] on td "IG Posts" at bounding box center [158, 258] width 164 height 31
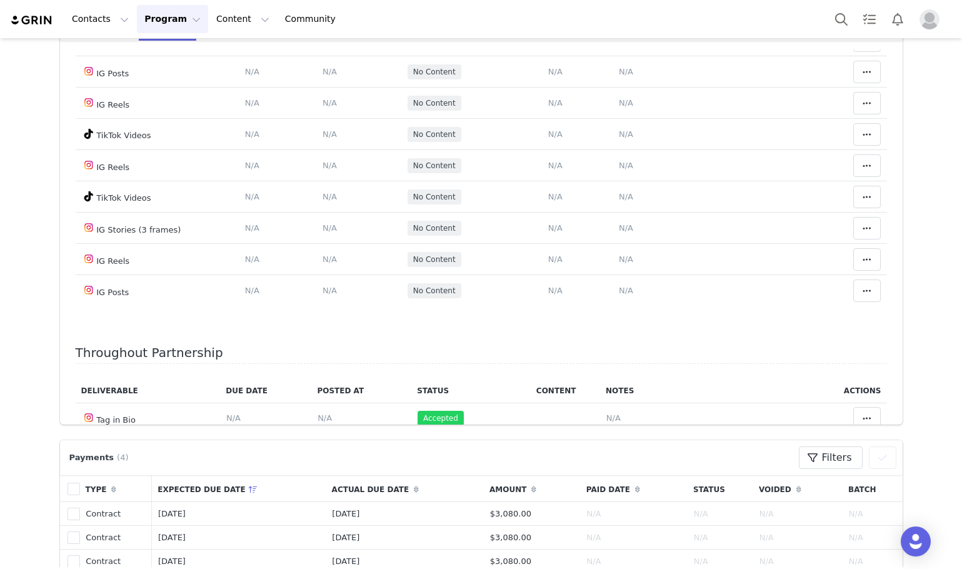
scroll to position [1723, 0]
